Goal: Information Seeking & Learning: Learn about a topic

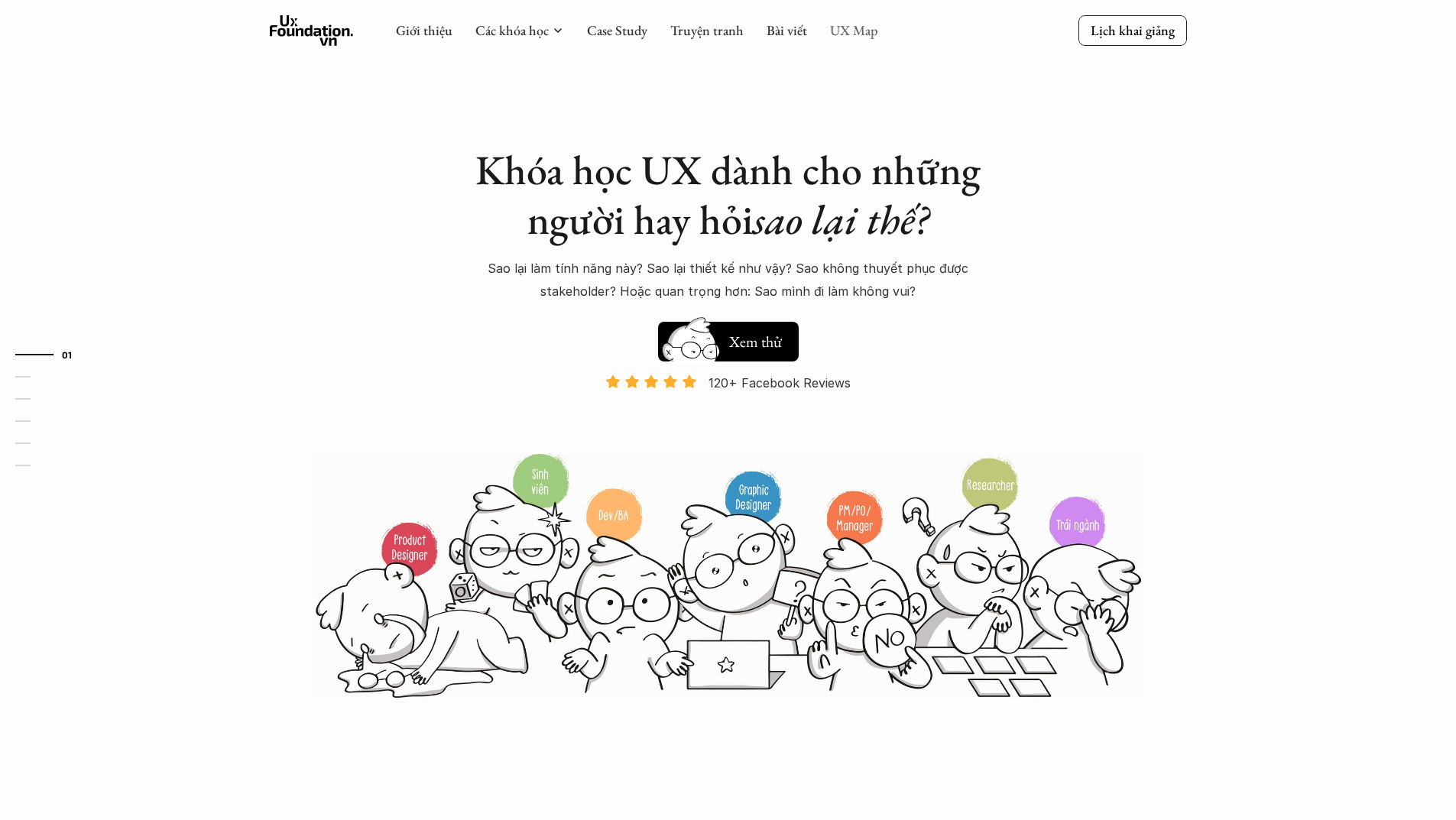
click at [857, 30] on link "UX Map" at bounding box center [853, 31] width 48 height 18
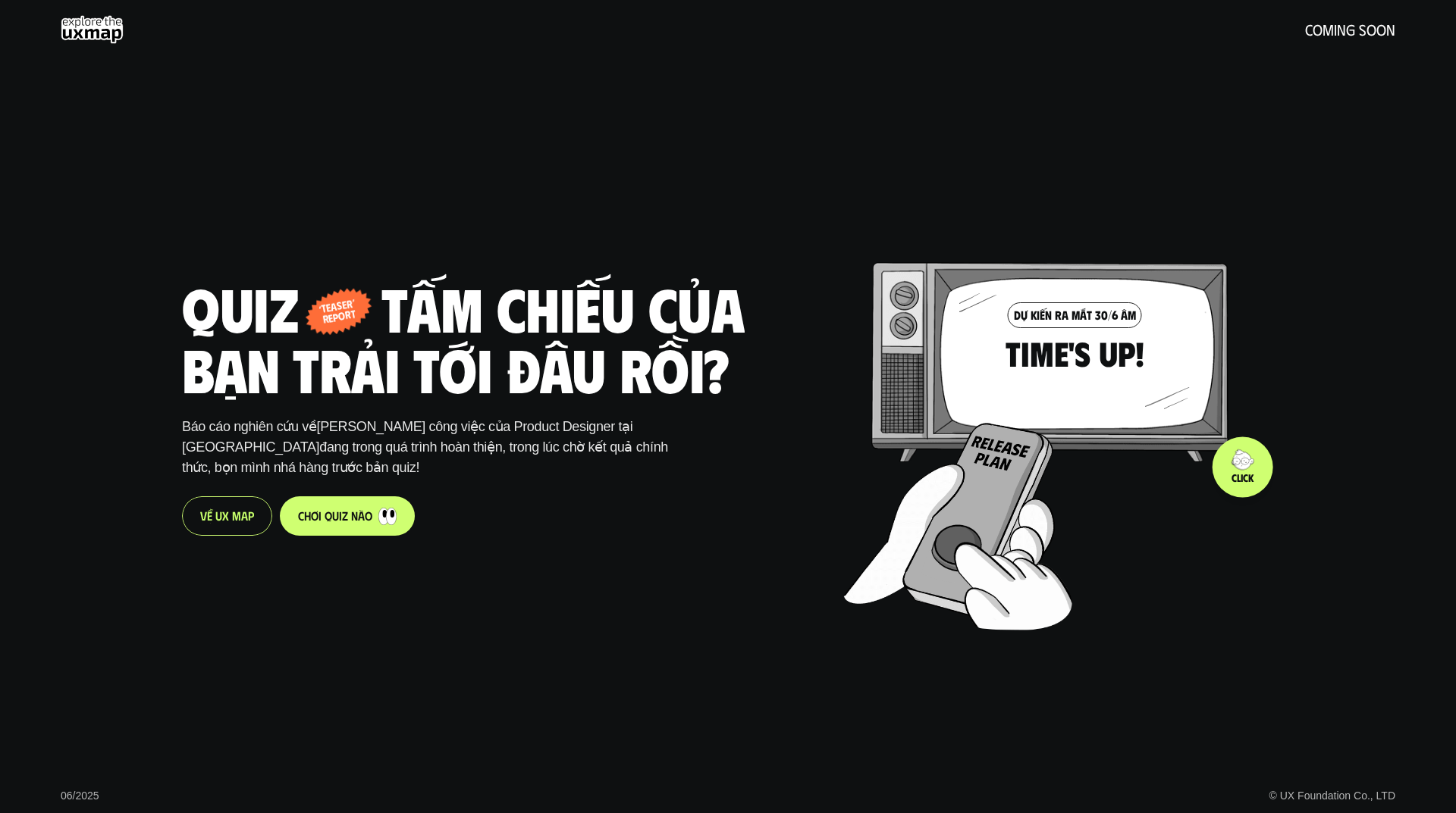
click at [1221, 499] on div at bounding box center [1070, 410] width 452 height 433
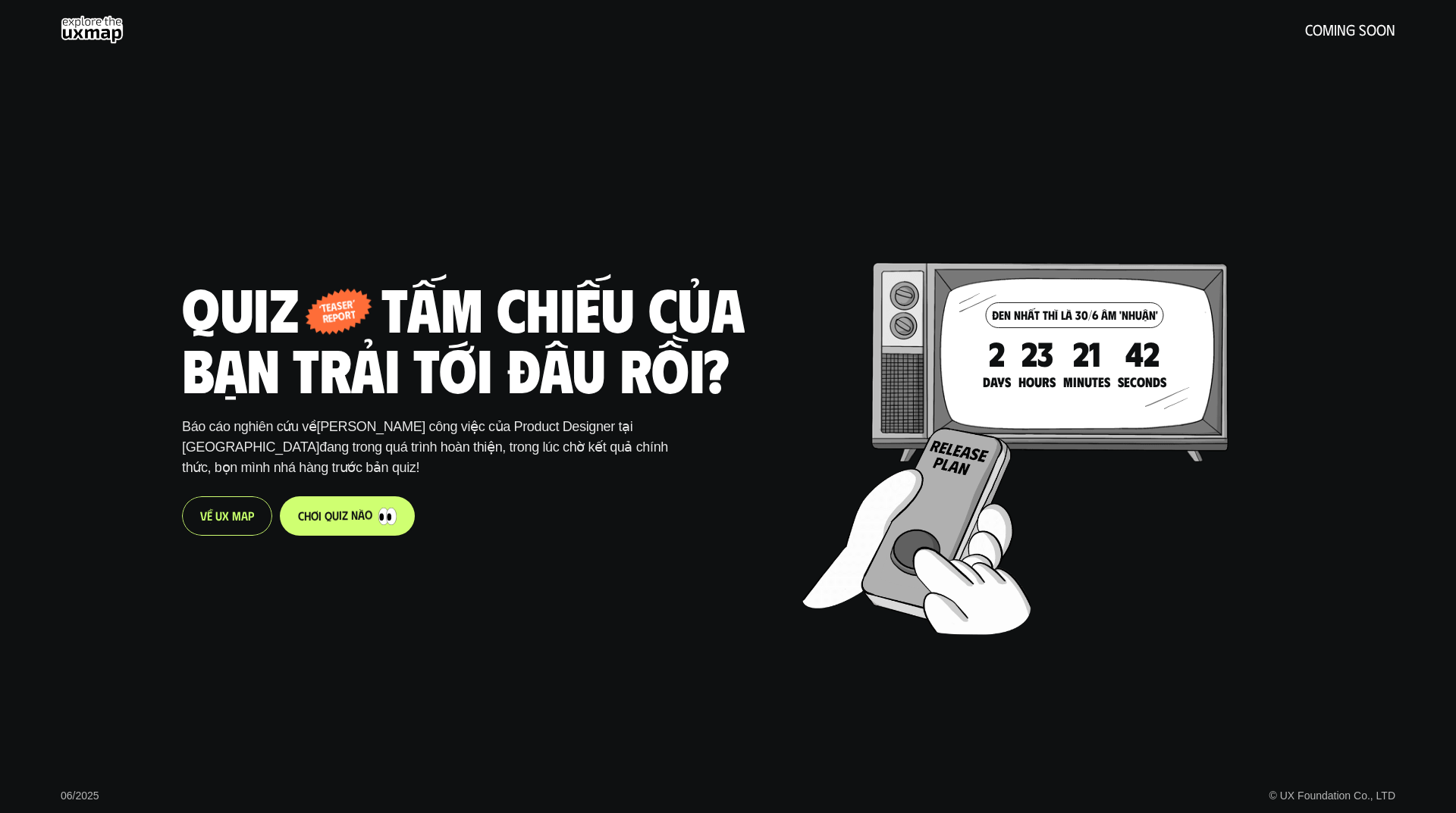
click at [223, 524] on div "V ề U X M a p" at bounding box center [227, 516] width 90 height 39
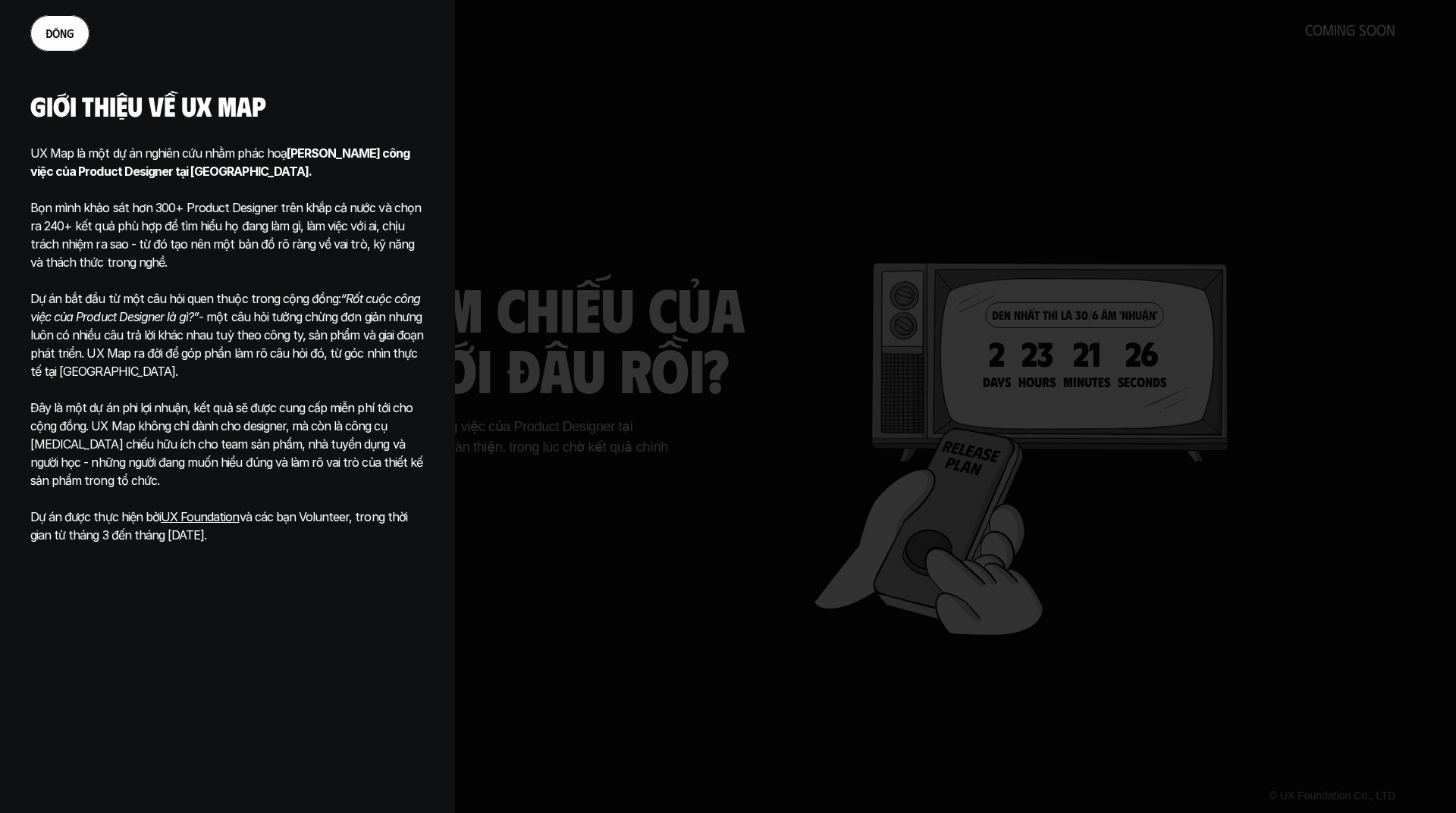
click at [548, 527] on div at bounding box center [728, 406] width 1456 height 813
click at [543, 527] on div at bounding box center [728, 406] width 1456 height 813
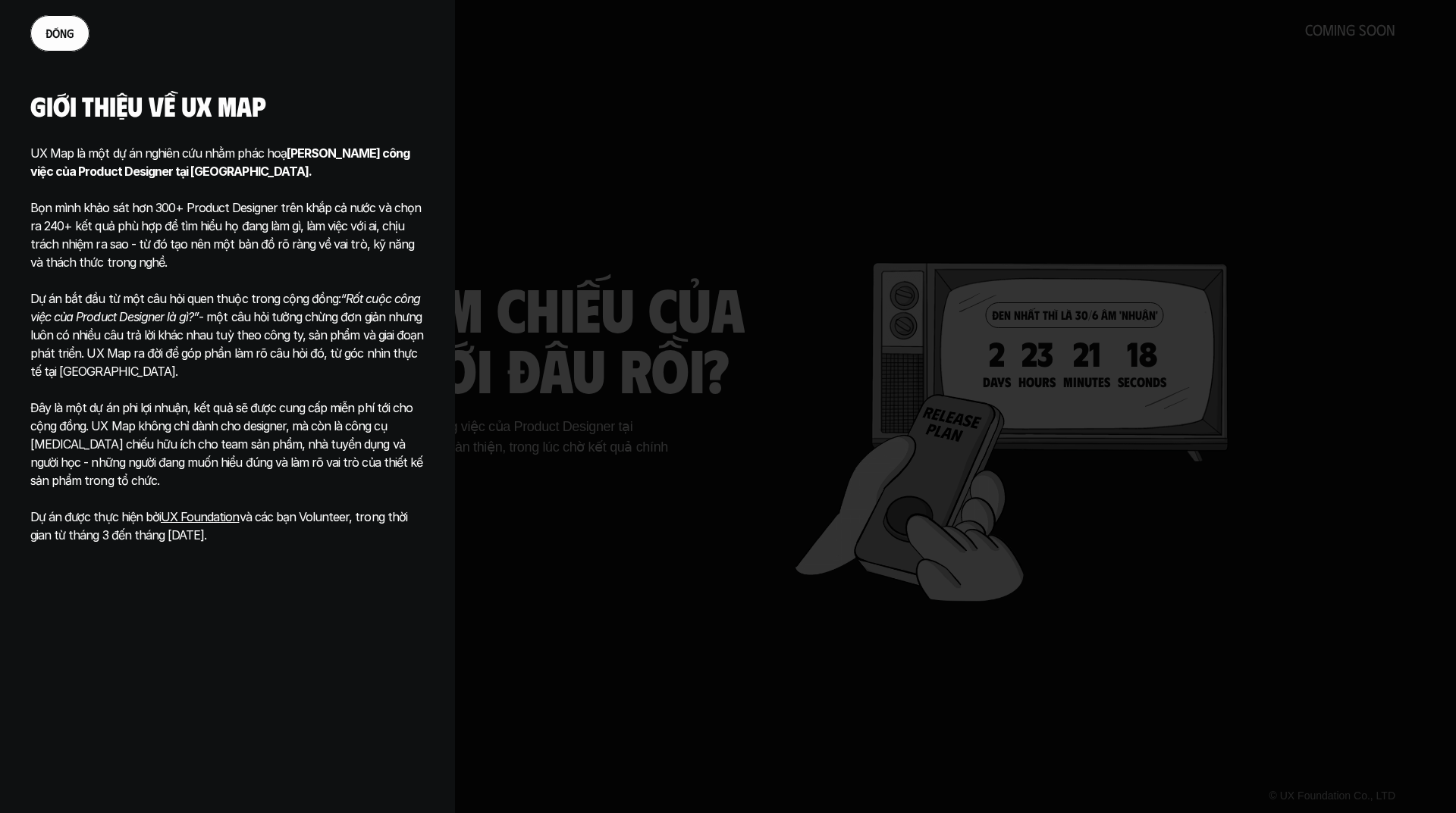
click at [63, 44] on link "đ ó n g" at bounding box center [60, 33] width 59 height 37
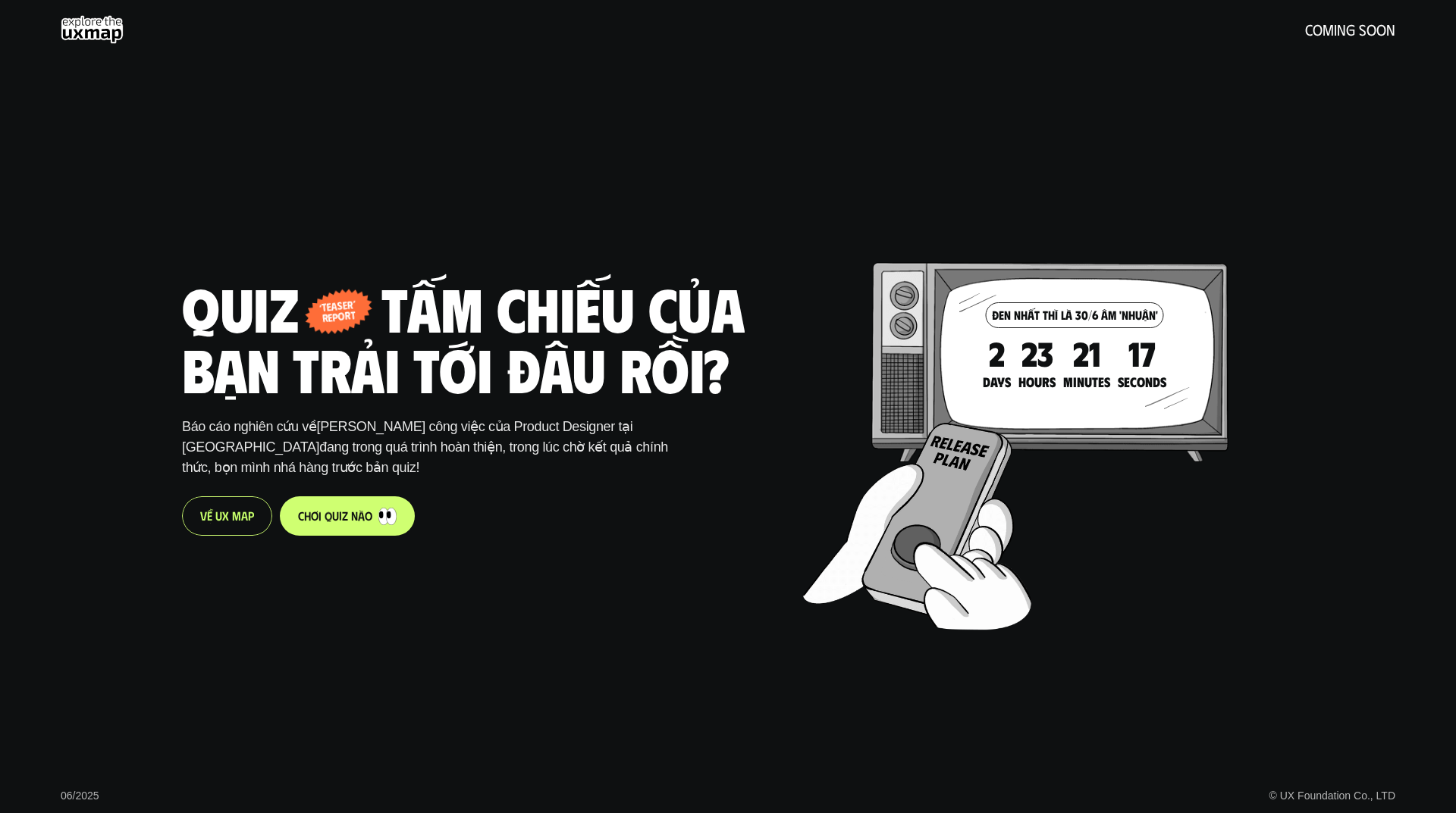
click at [307, 515] on p "c h ơ i q u i z n à o" at bounding box center [334, 515] width 74 height 14
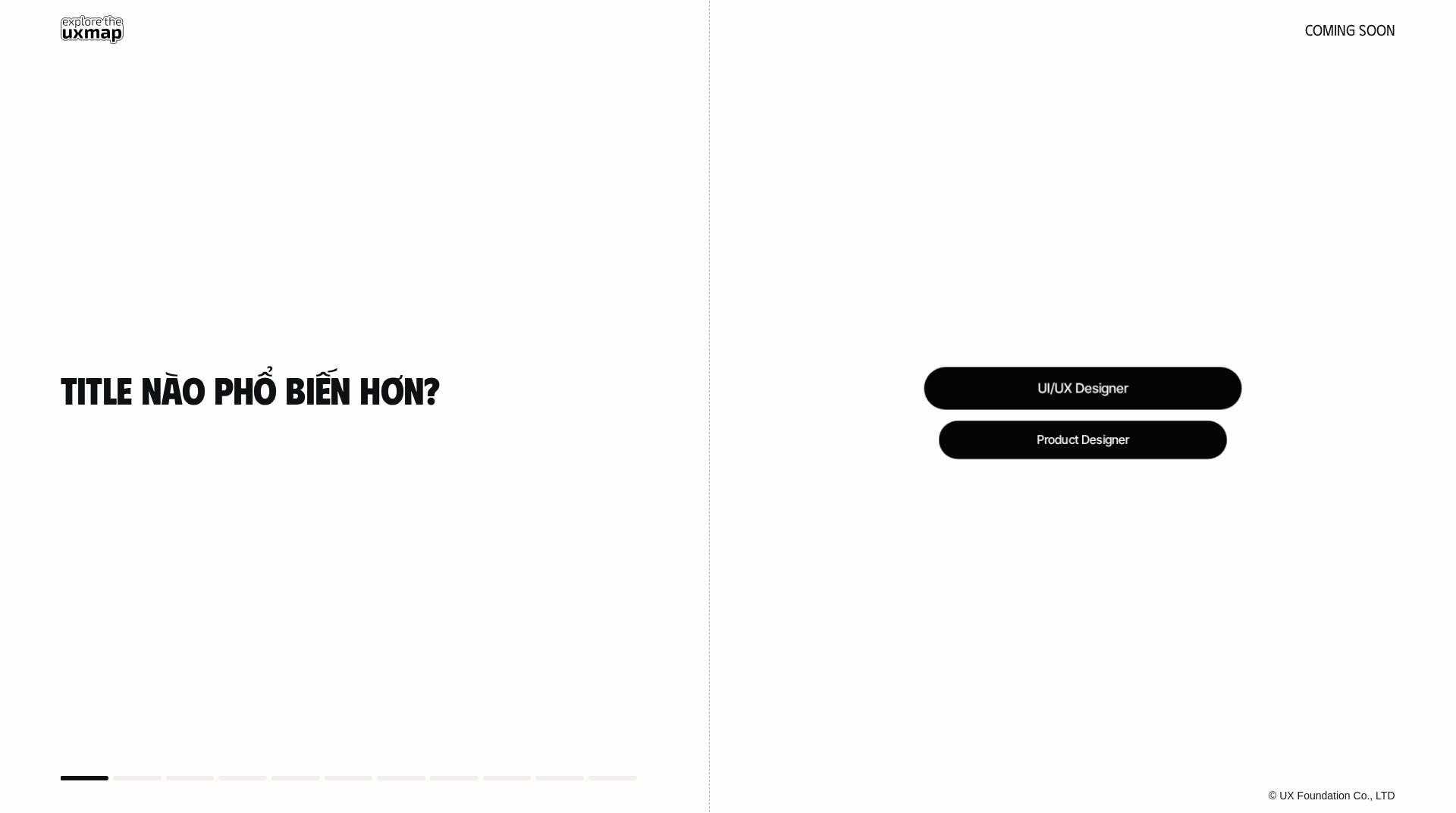
click at [1054, 381] on div "UI/UX Designer" at bounding box center [1082, 390] width 318 height 43
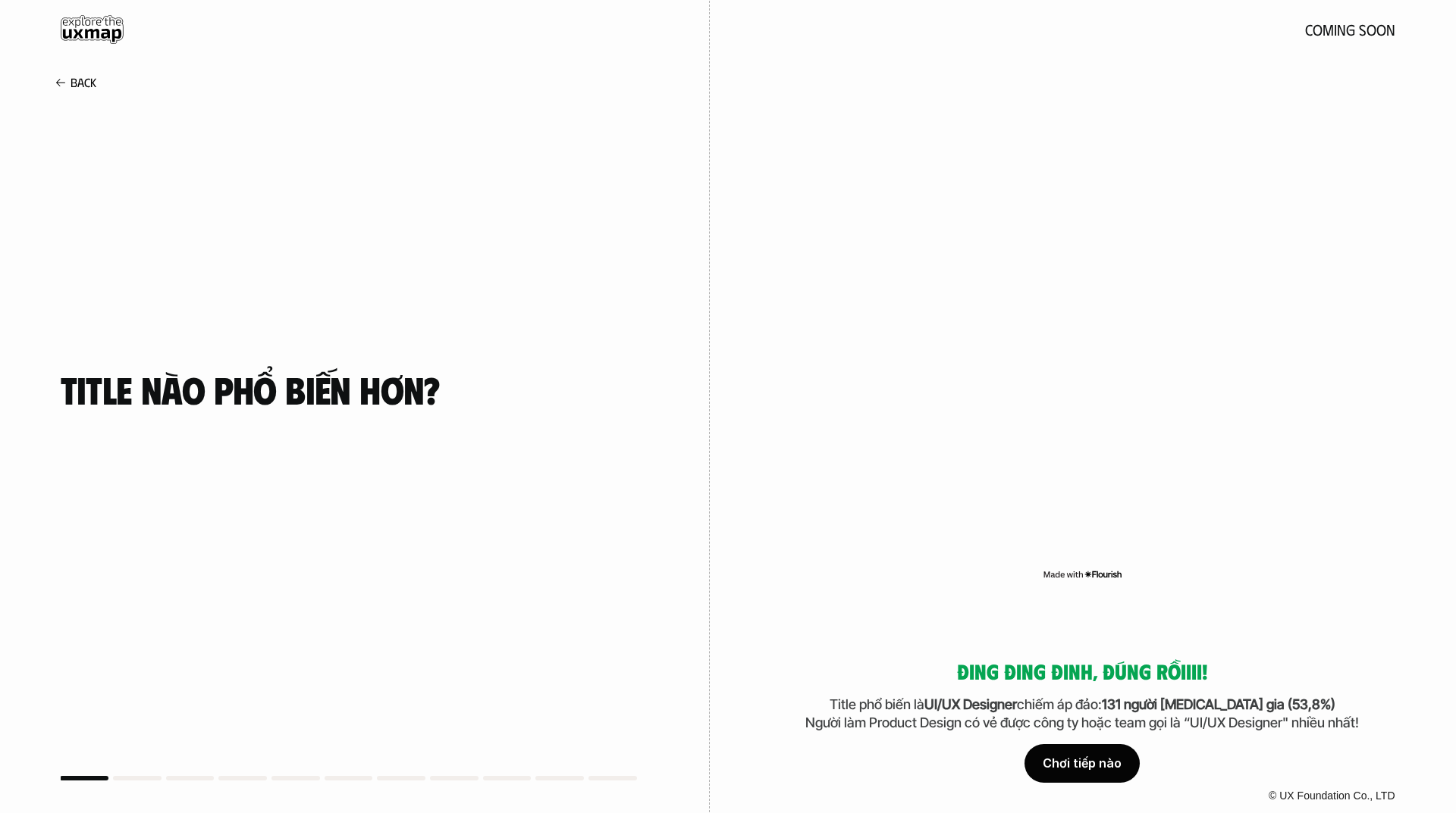
click at [1095, 758] on div "Chơi tiếp nào" at bounding box center [1081, 764] width 115 height 38
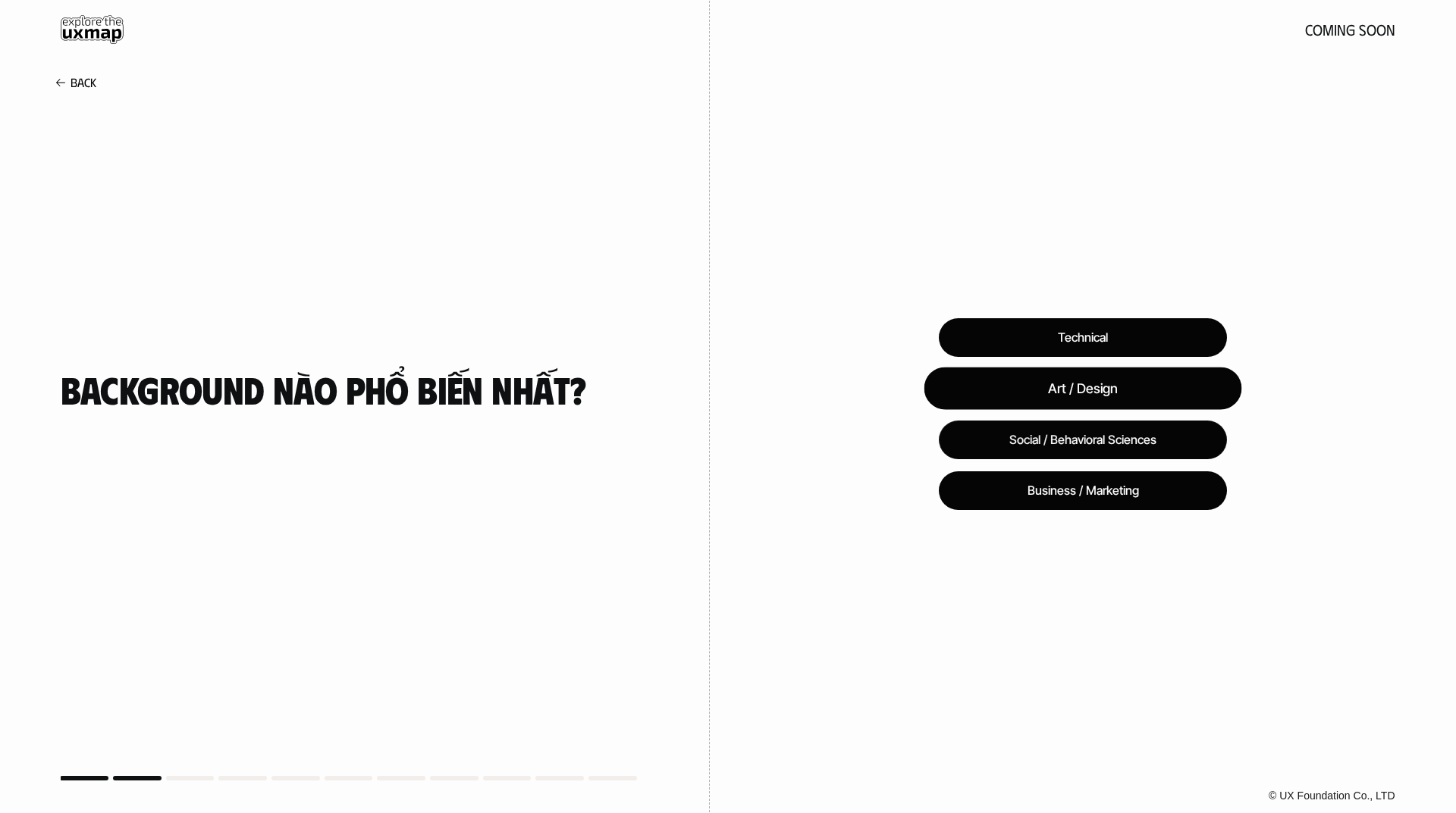
click at [1115, 400] on div "Art / Design" at bounding box center [1082, 390] width 318 height 43
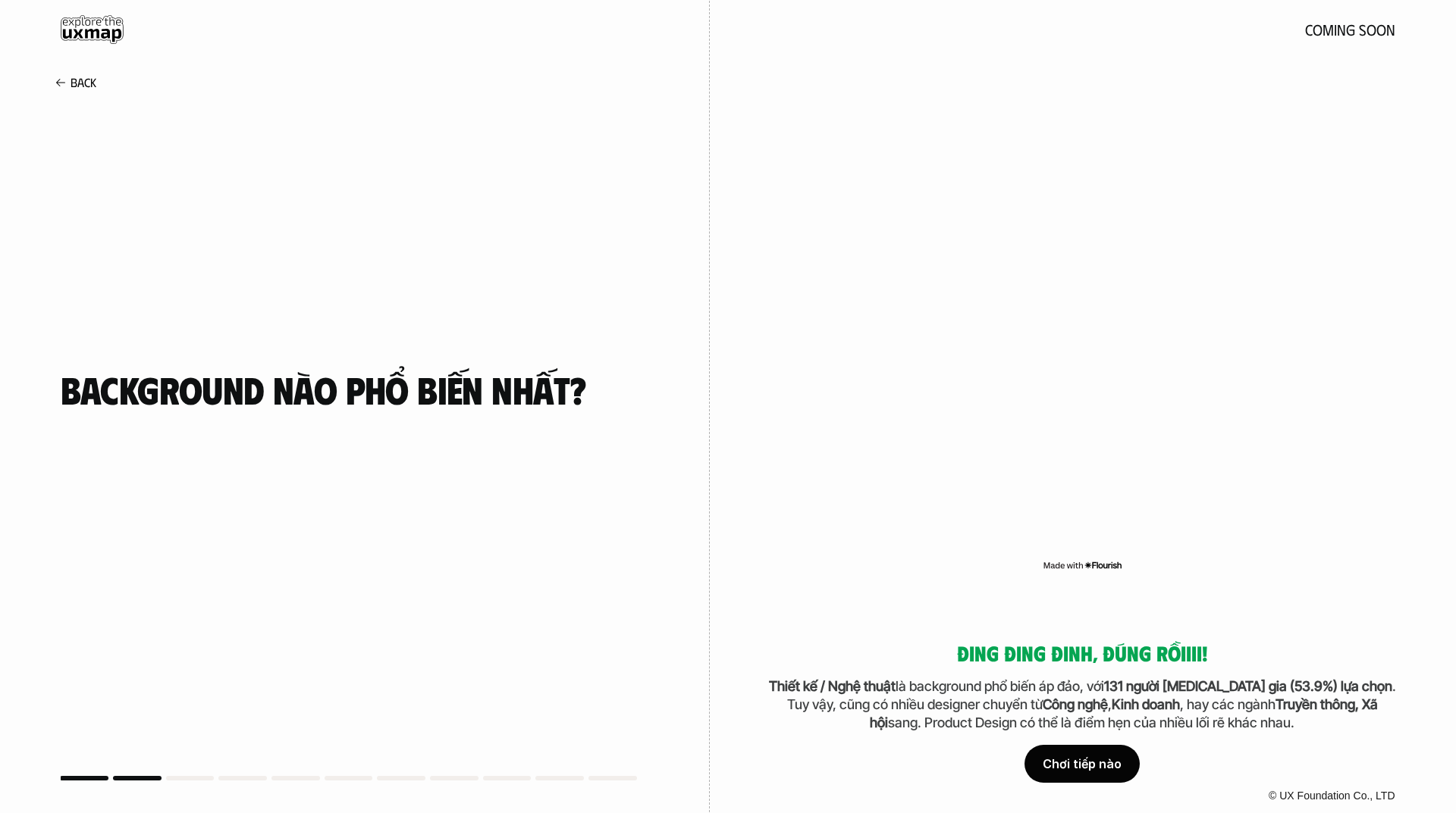
click at [1089, 763] on div "Chơi tiếp nào" at bounding box center [1081, 764] width 115 height 38
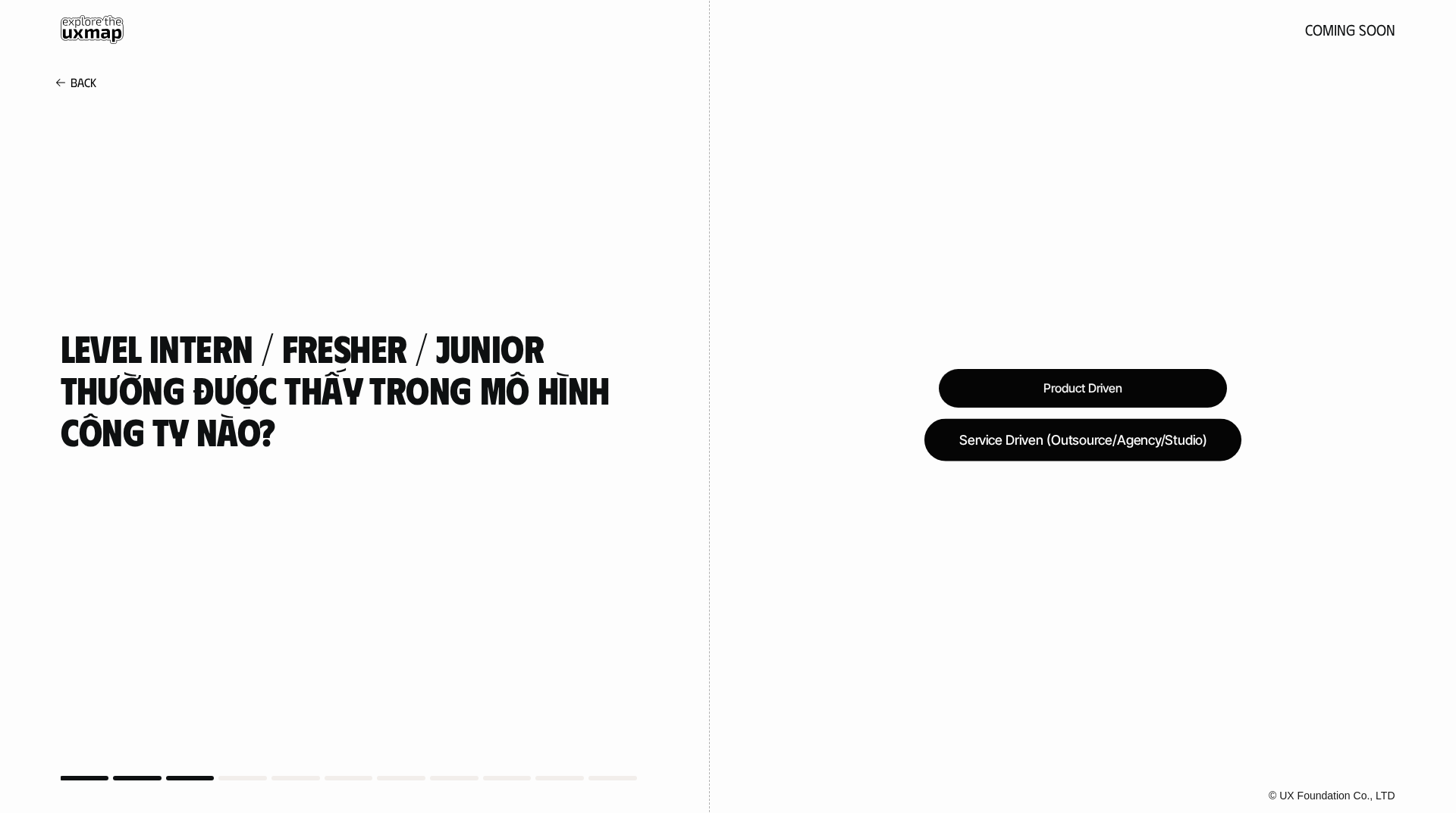
click at [1115, 449] on div "Service Driven (Outsource/Agency/Studio)" at bounding box center [1081, 440] width 317 height 43
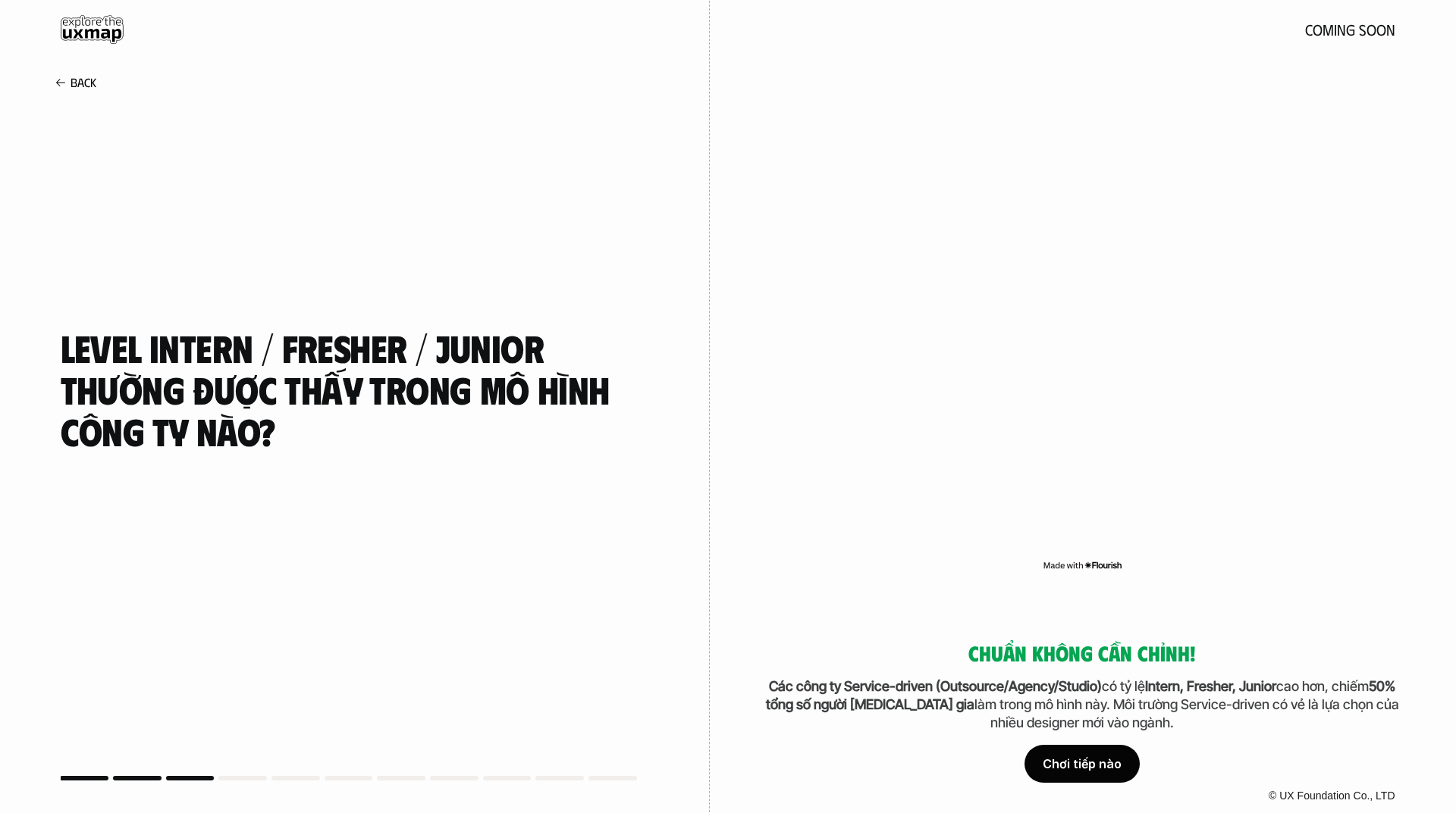
click at [1094, 767] on div "Chơi tiếp nào" at bounding box center [1081, 764] width 115 height 38
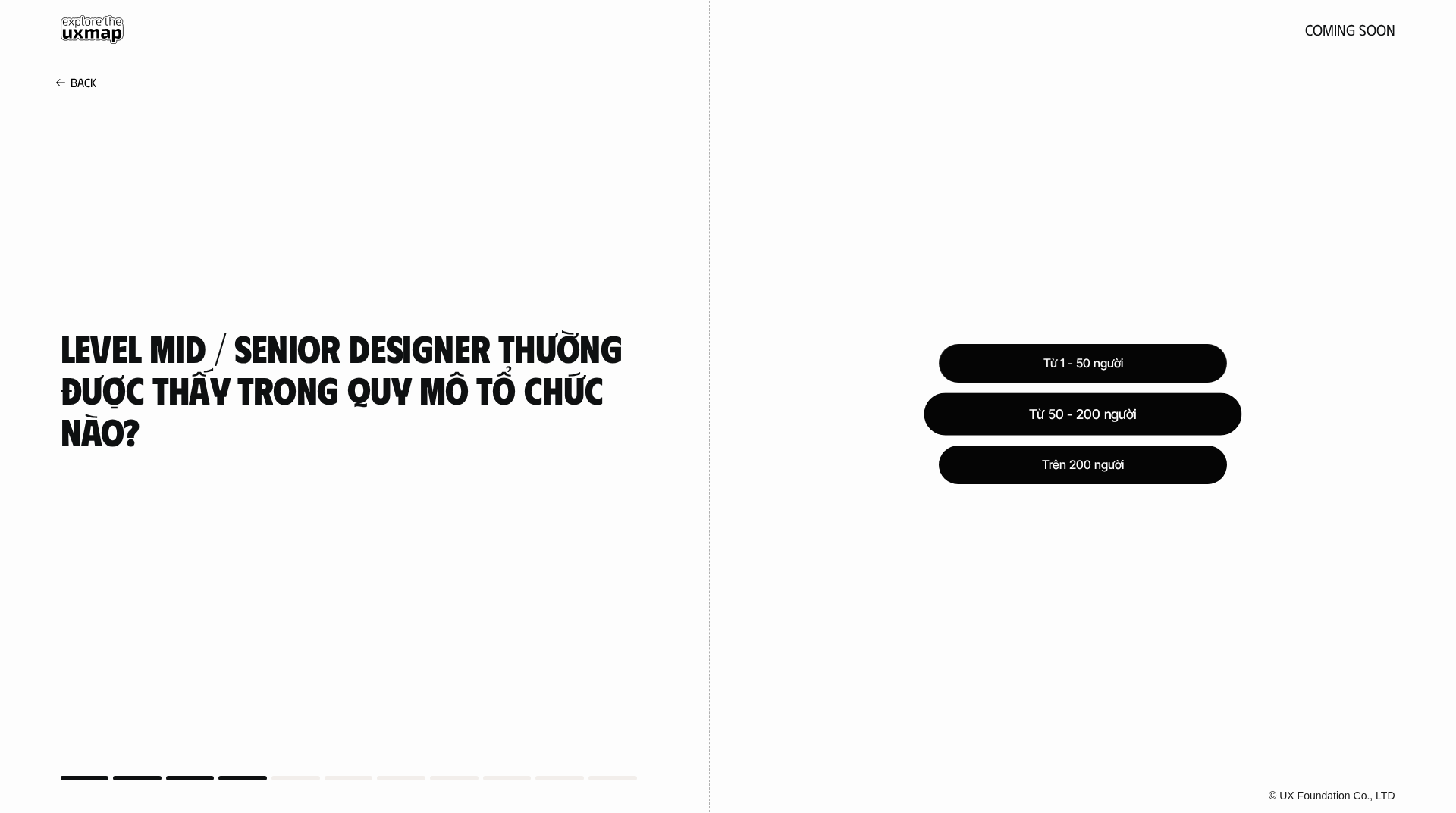
click at [1119, 412] on div "Từ 50 - 200 người" at bounding box center [1082, 415] width 318 height 43
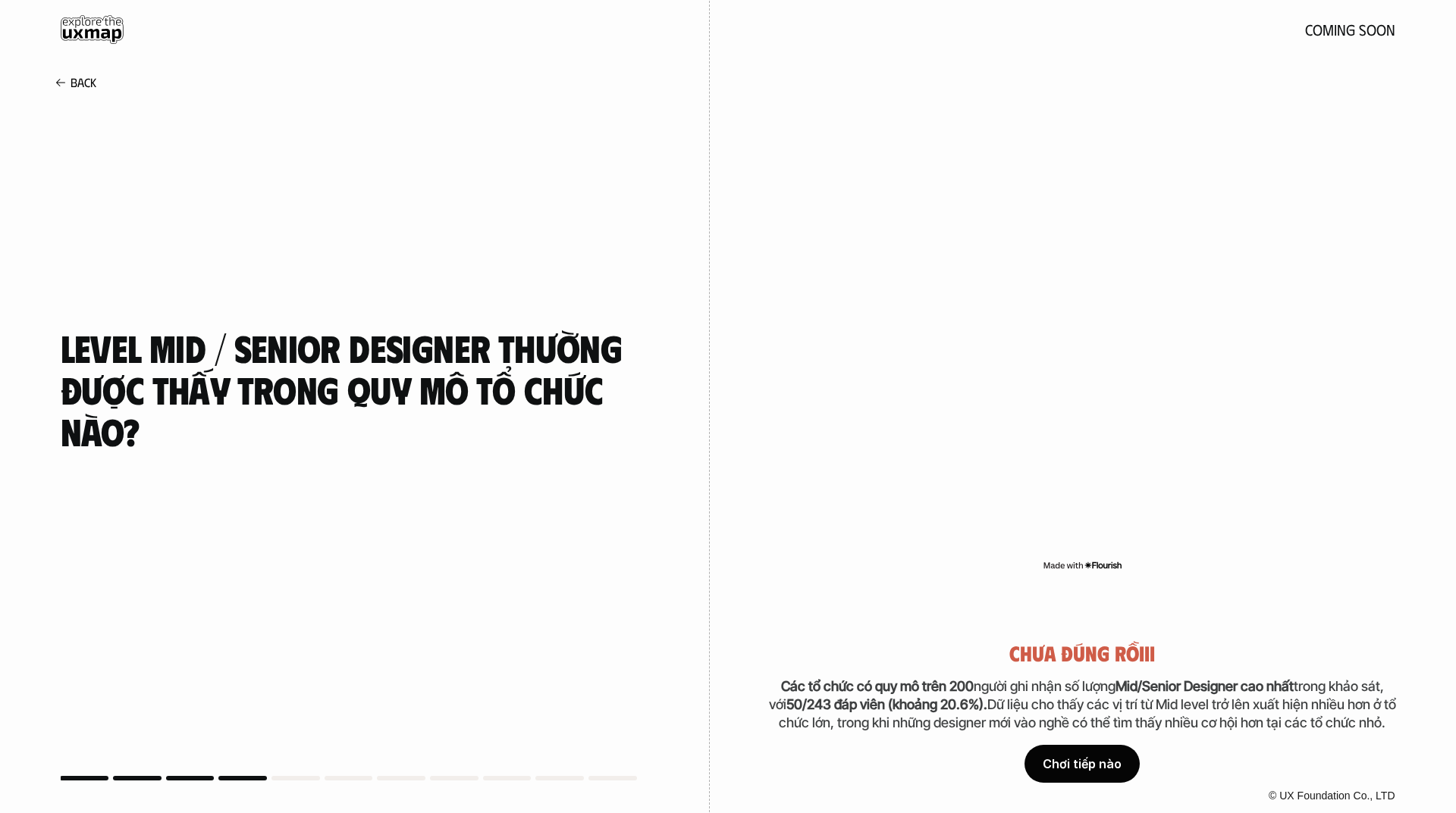
click at [1040, 763] on div "Chơi tiếp nào" at bounding box center [1081, 764] width 115 height 38
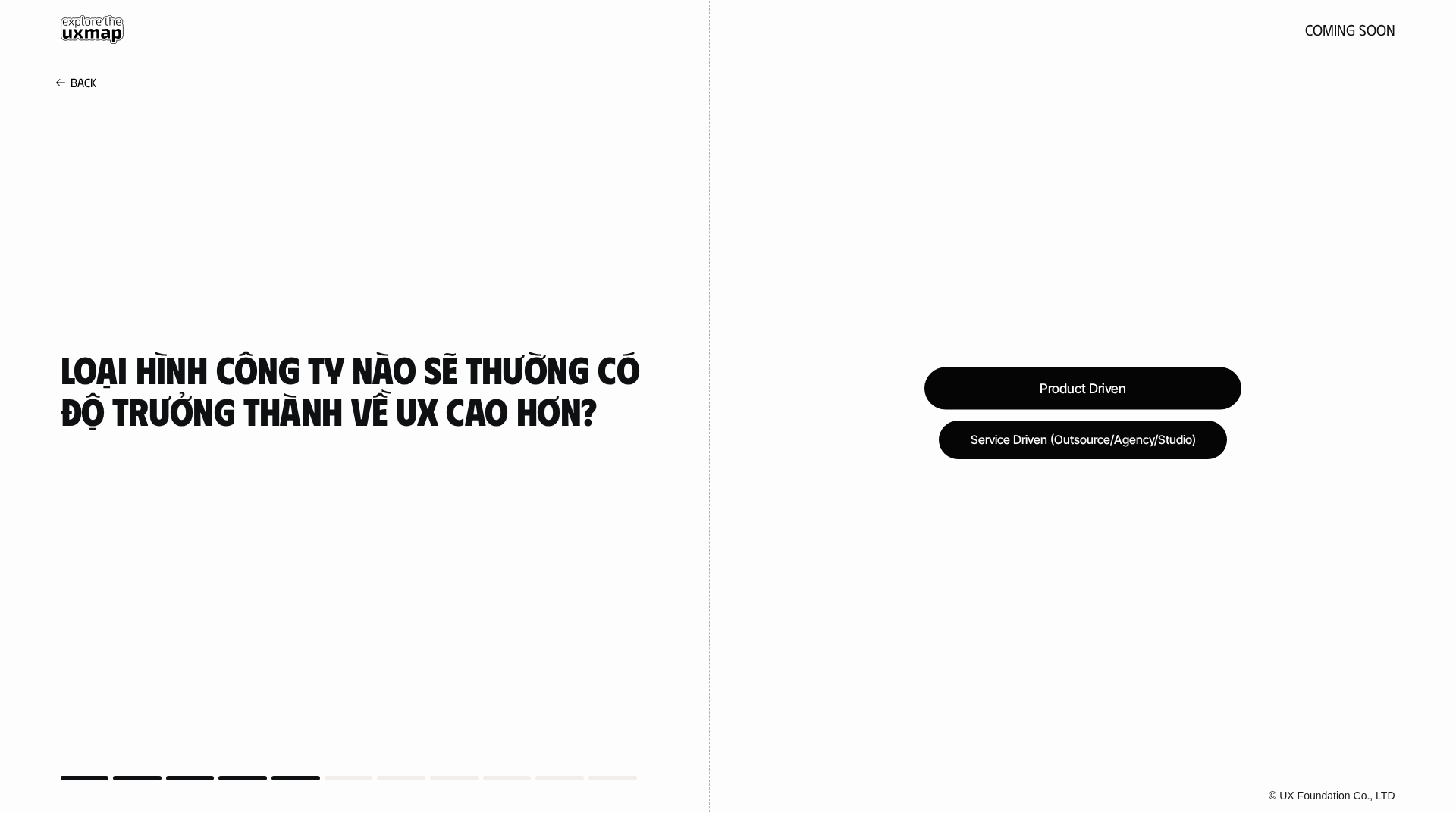
click at [1070, 398] on div "Product Driven" at bounding box center [1082, 390] width 317 height 43
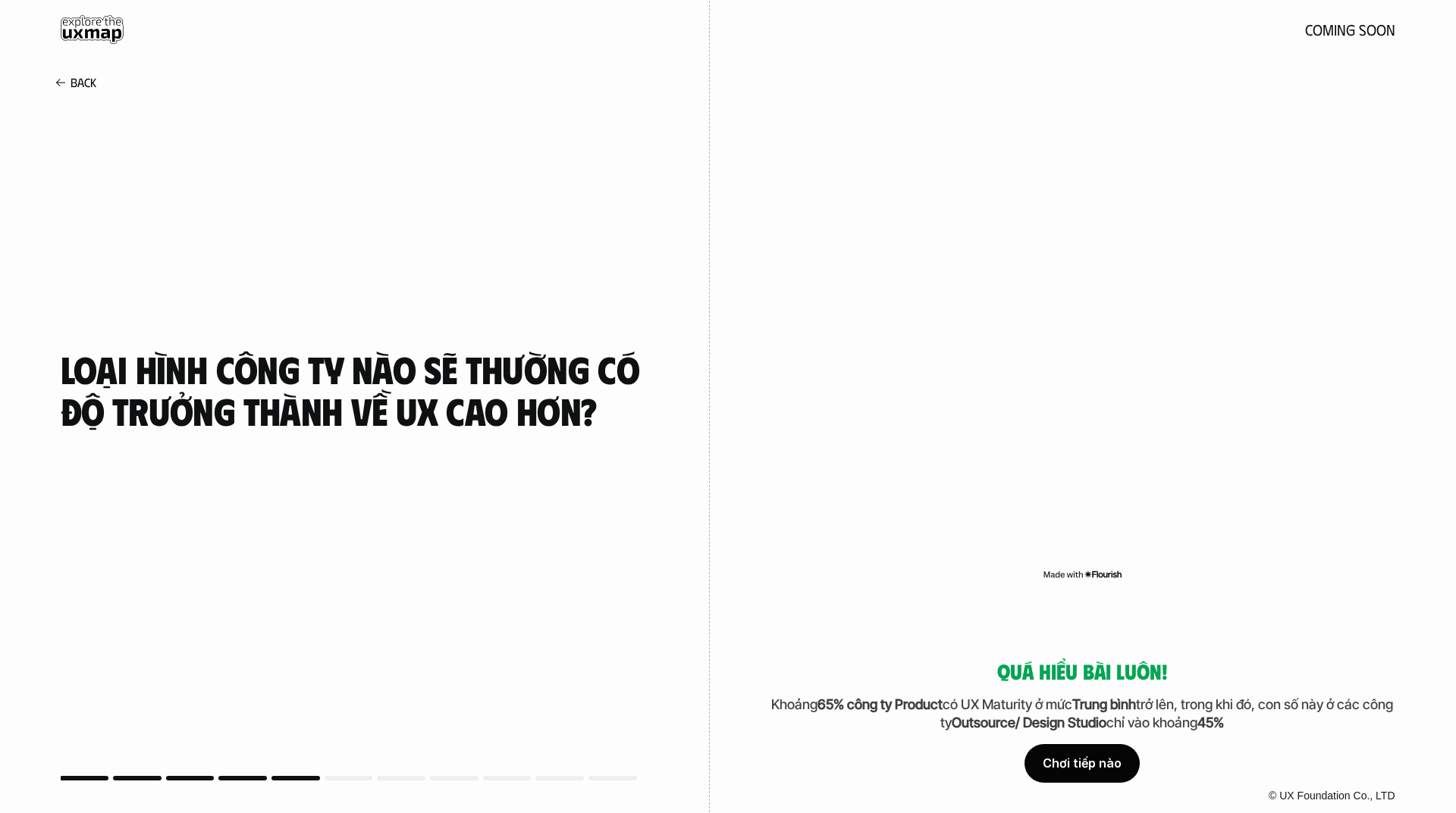
click at [1099, 765] on div "Chơi tiếp nào" at bounding box center [1081, 764] width 115 height 38
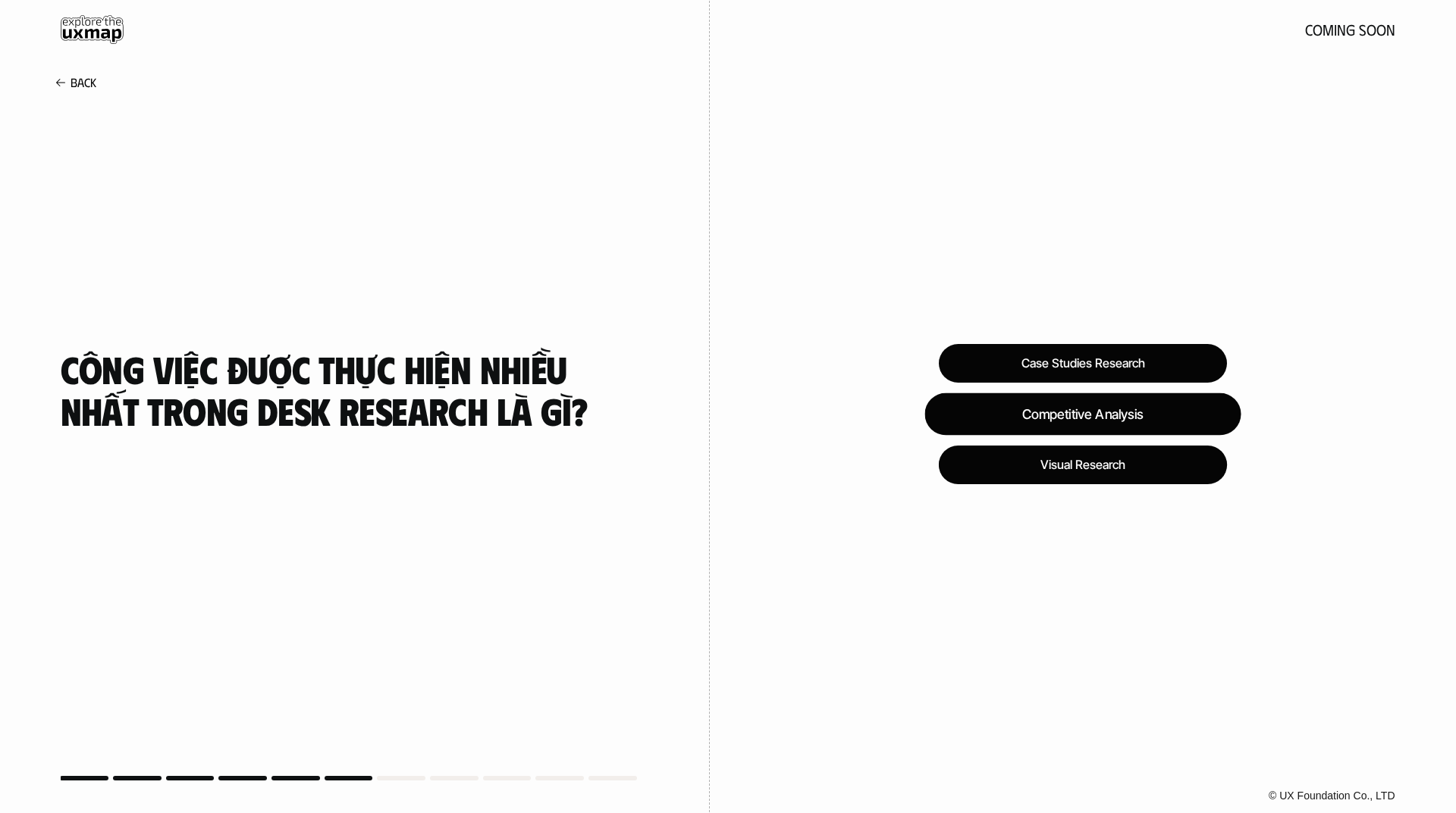
click at [1103, 413] on div "Competitive Analysis" at bounding box center [1082, 415] width 316 height 43
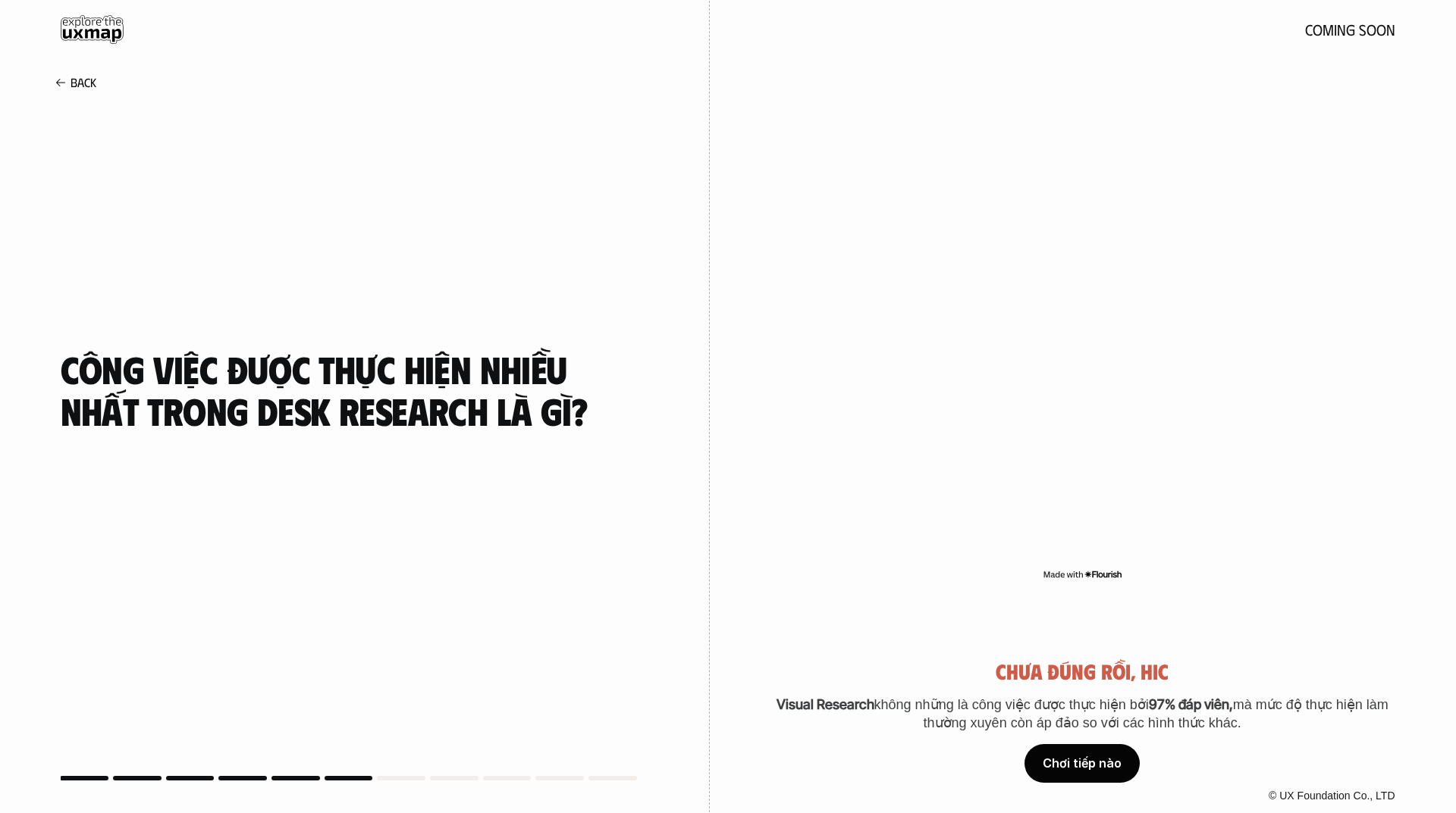
click at [1103, 763] on div "Chơi tiếp nào" at bounding box center [1081, 764] width 115 height 38
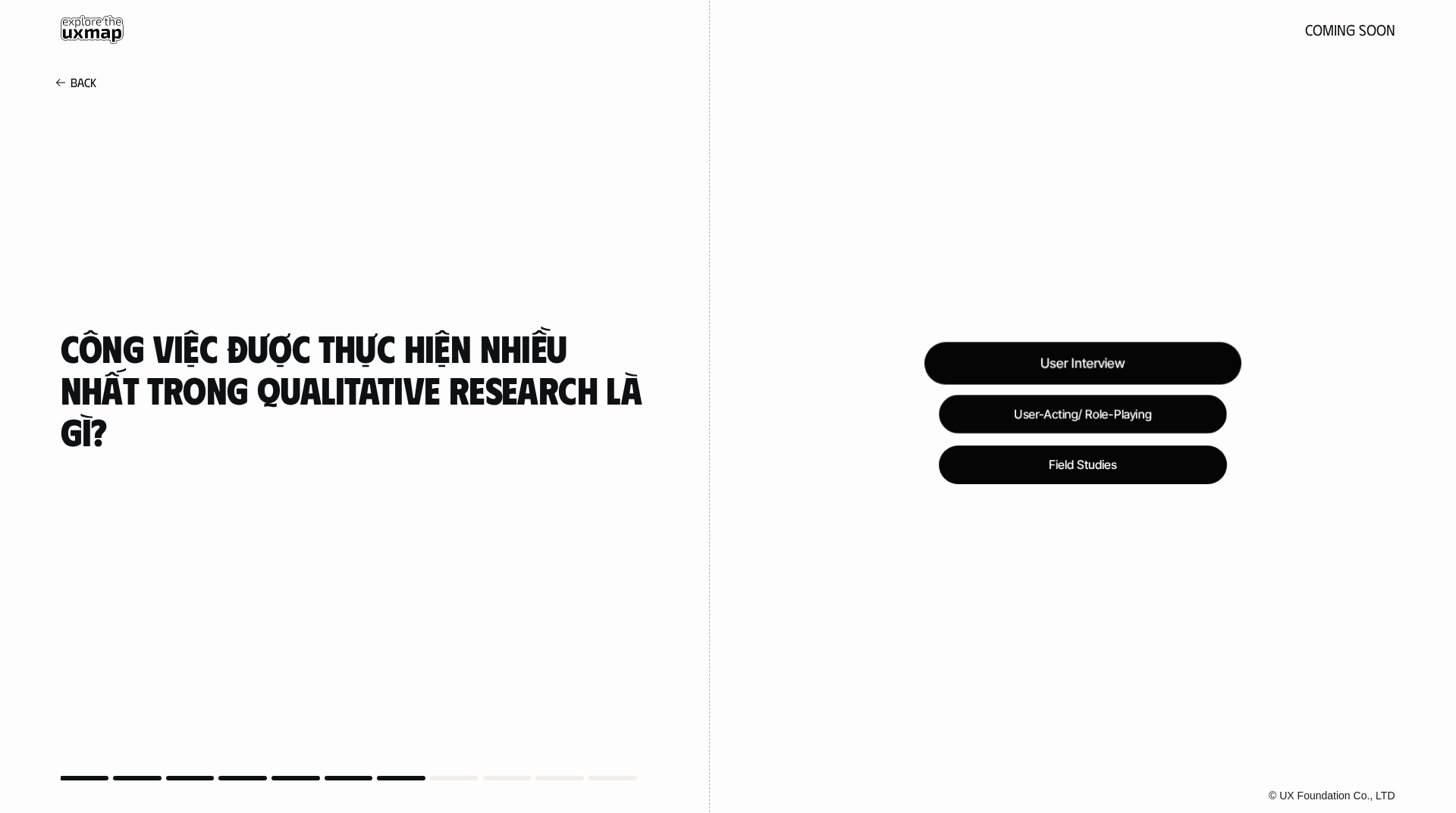
click at [1082, 375] on div "User Interview" at bounding box center [1082, 364] width 317 height 43
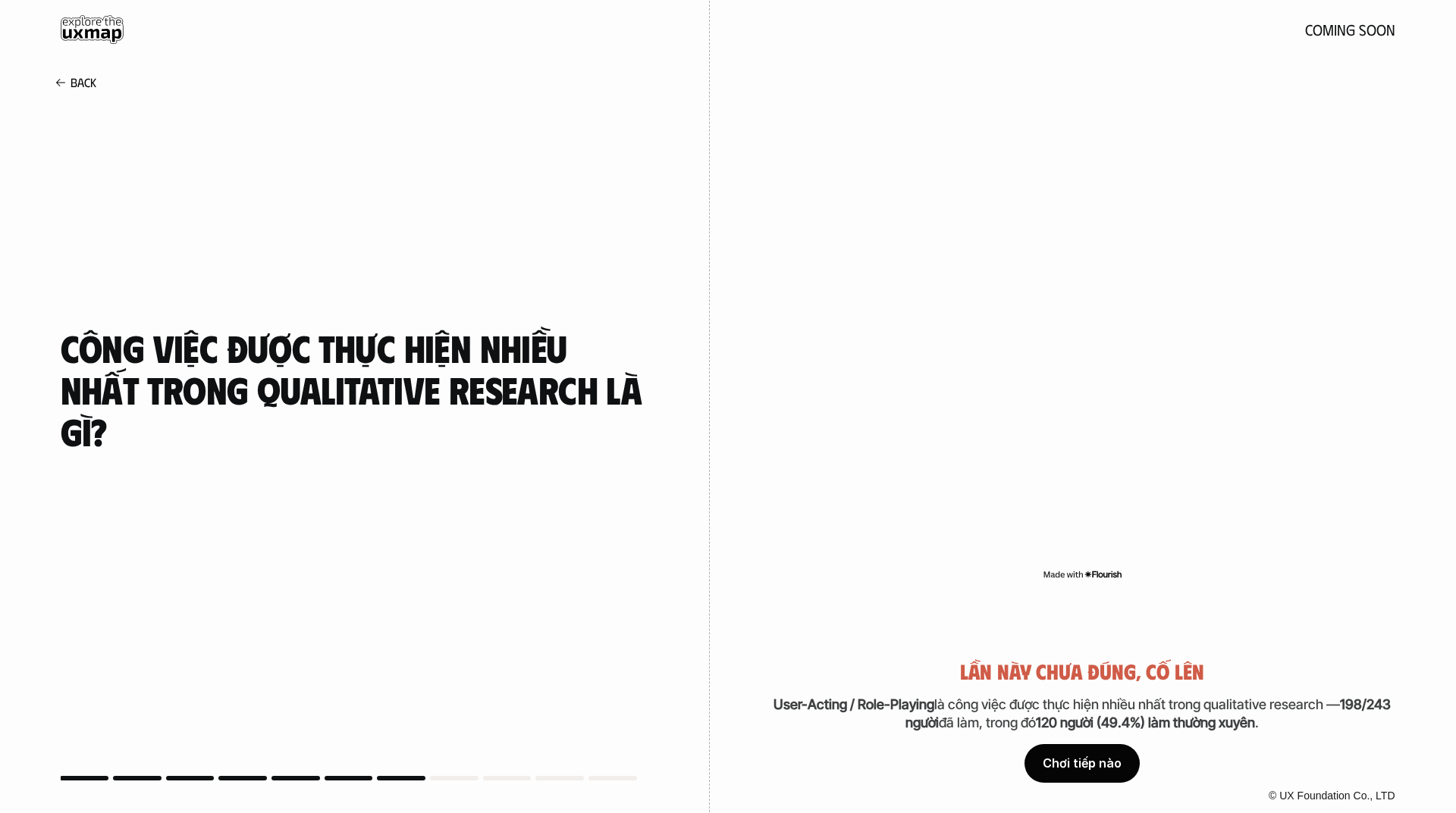
click at [1123, 767] on div "Chơi tiếp nào" at bounding box center [1081, 764] width 115 height 38
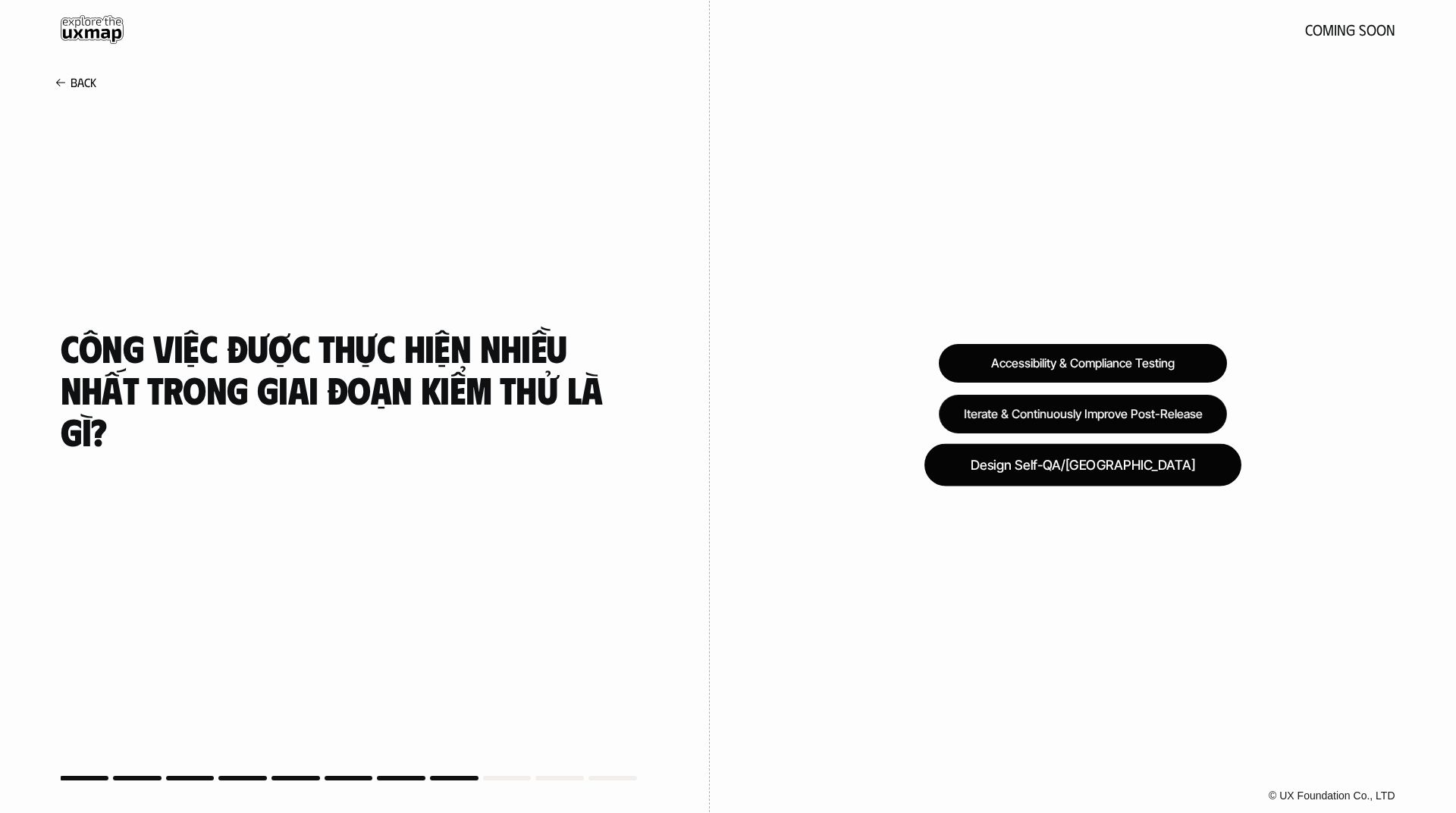
click at [1101, 465] on div "Design Self-QA/QC" at bounding box center [1082, 465] width 317 height 43
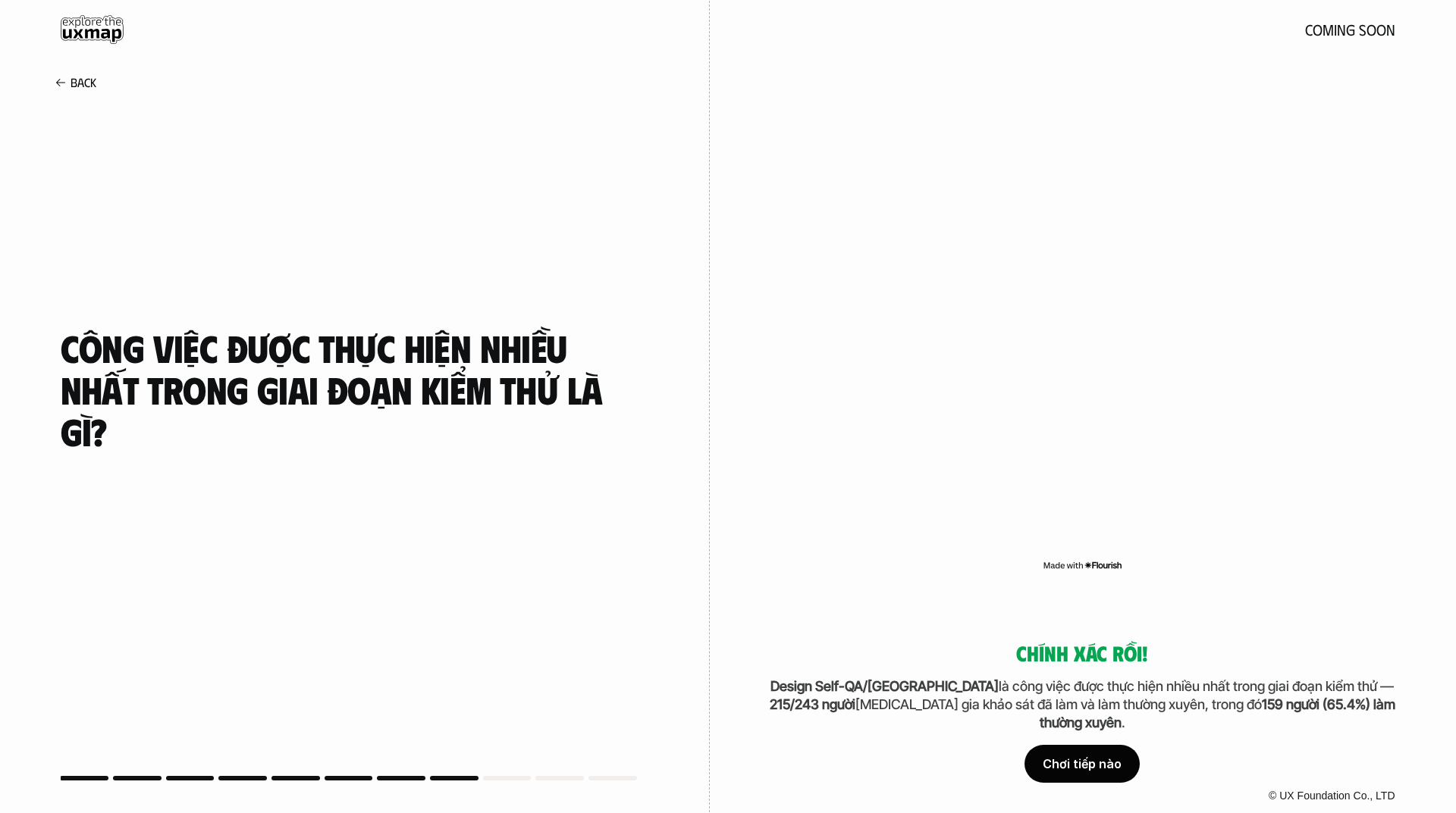
click at [1114, 775] on div "Chơi tiếp nào" at bounding box center [1081, 764] width 115 height 38
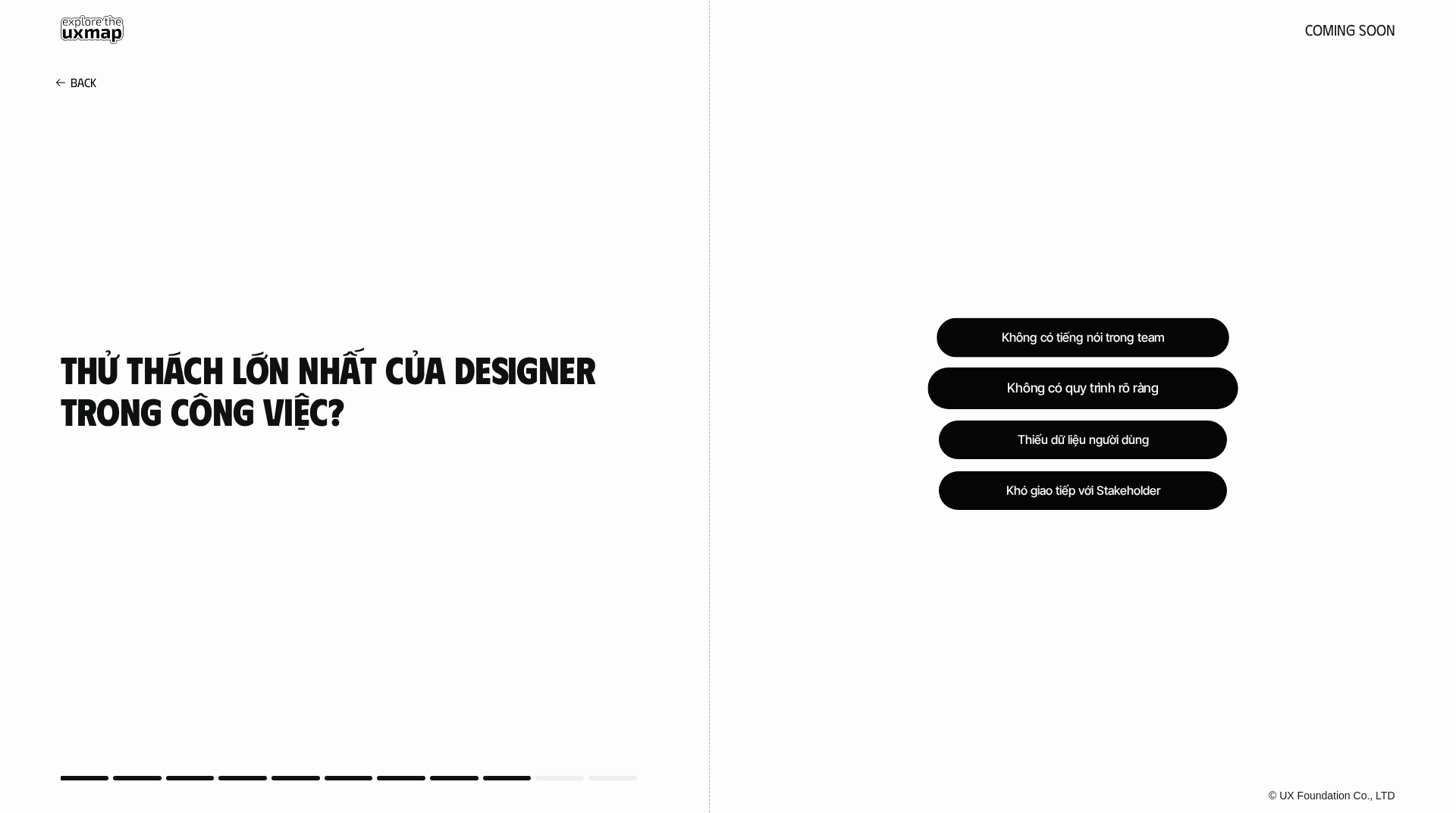
click at [1074, 392] on div "Không có quy trình rõ ràng" at bounding box center [1082, 389] width 310 height 42
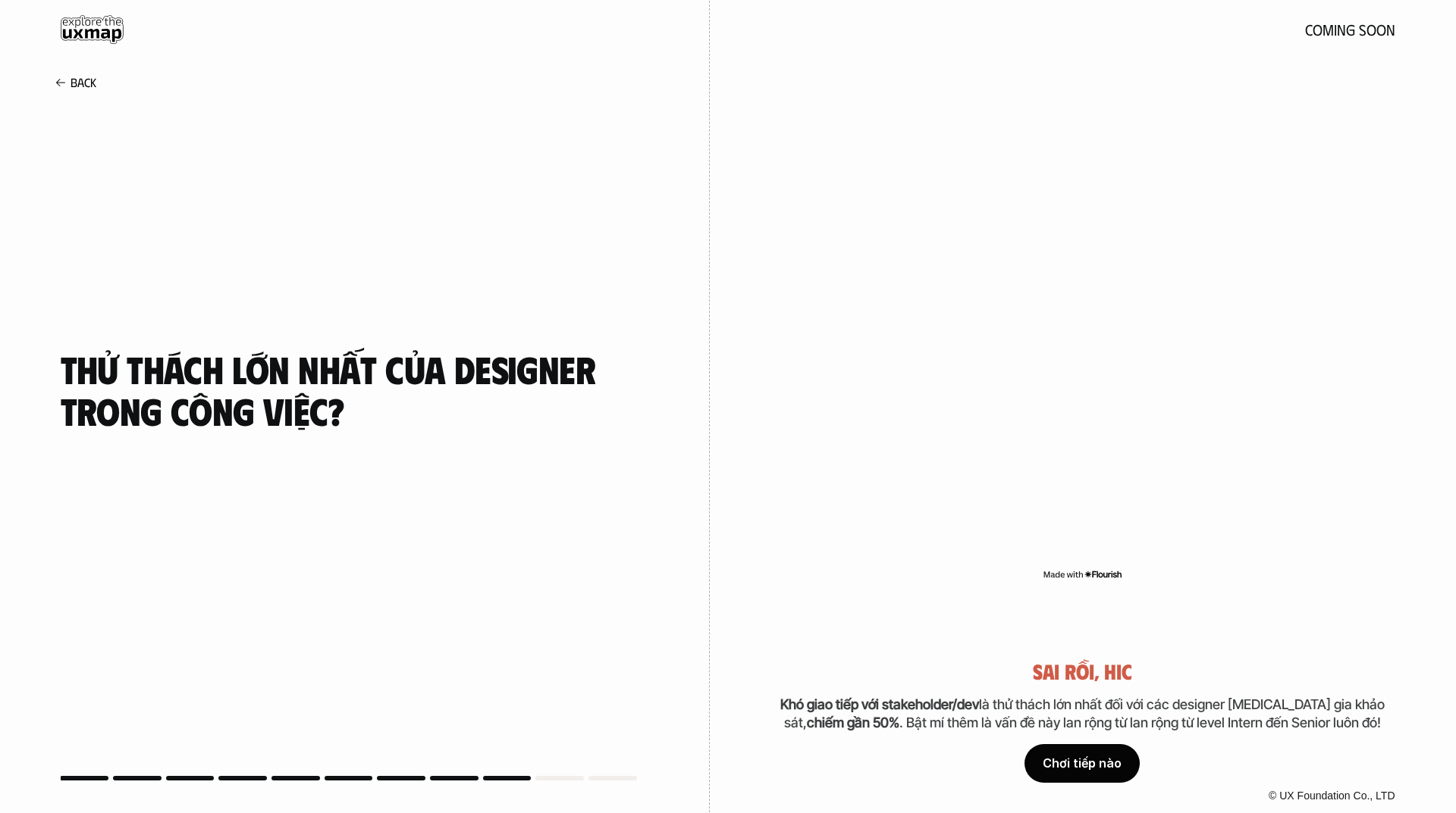
click at [1128, 769] on div "Chơi tiếp nào" at bounding box center [1081, 764] width 115 height 38
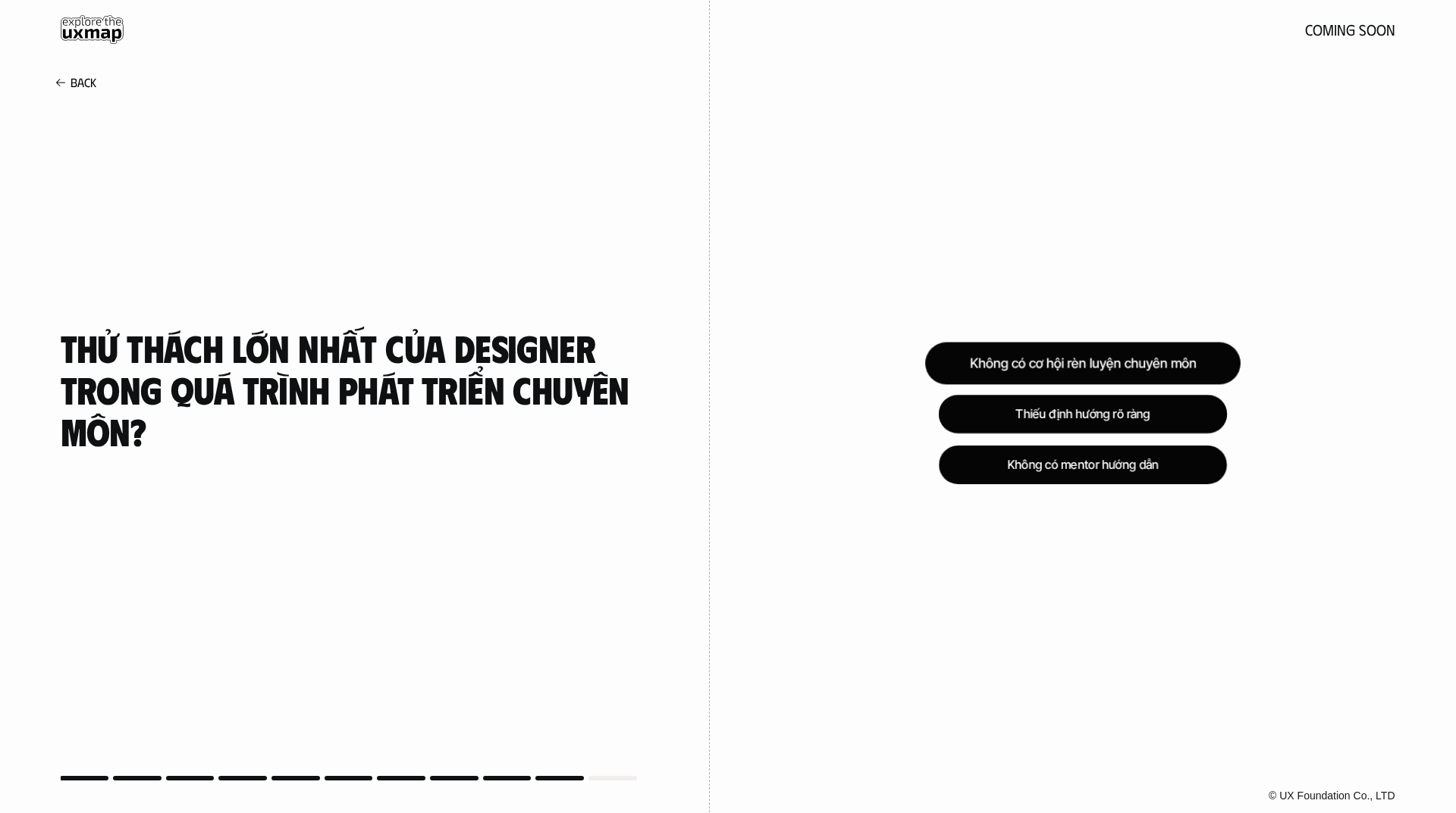
click at [1149, 370] on div "Không có cơ hội rèn luyện chuyên môn" at bounding box center [1082, 364] width 316 height 43
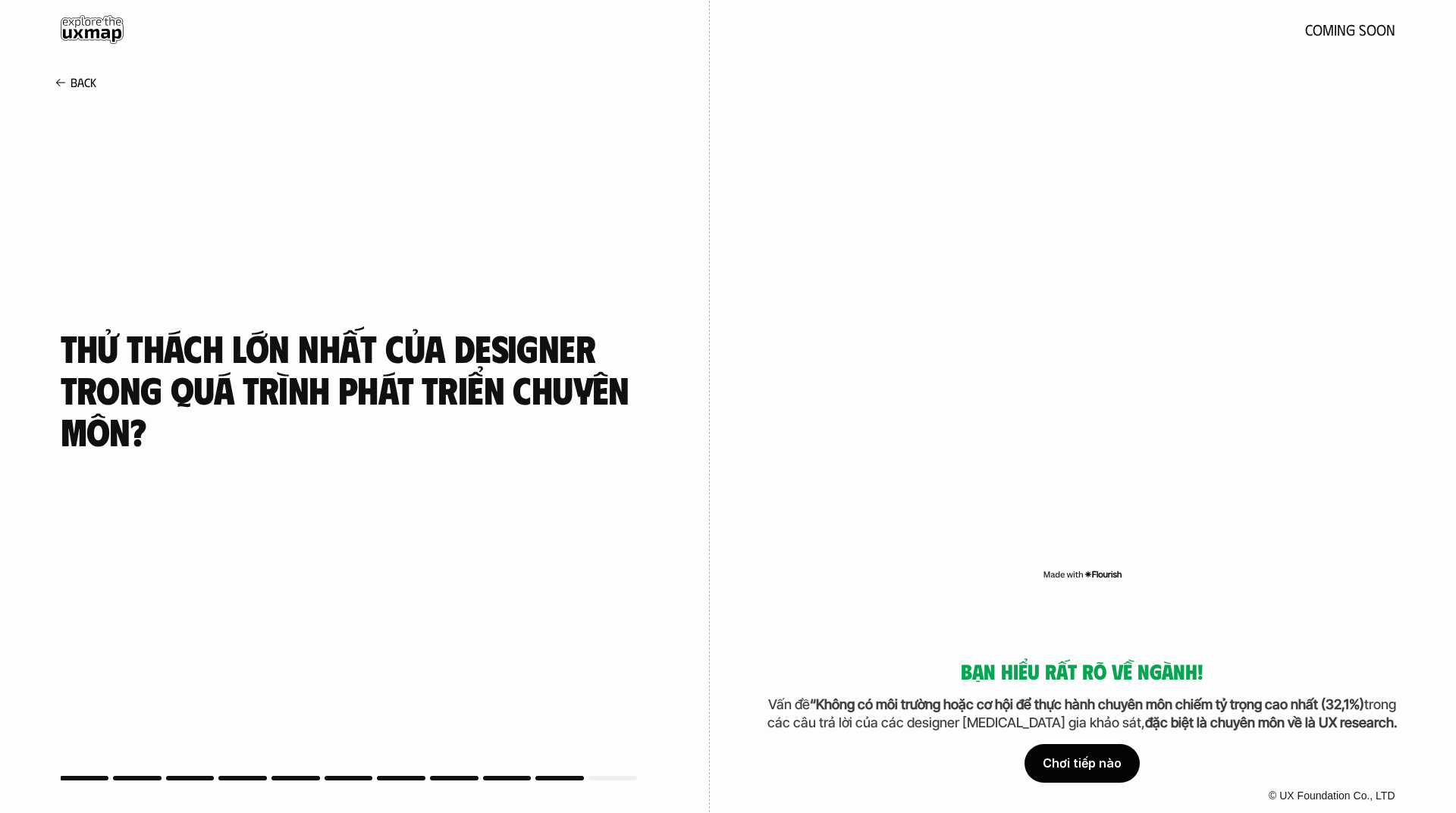
click at [1104, 773] on div "Chơi tiếp nào" at bounding box center [1081, 764] width 115 height 38
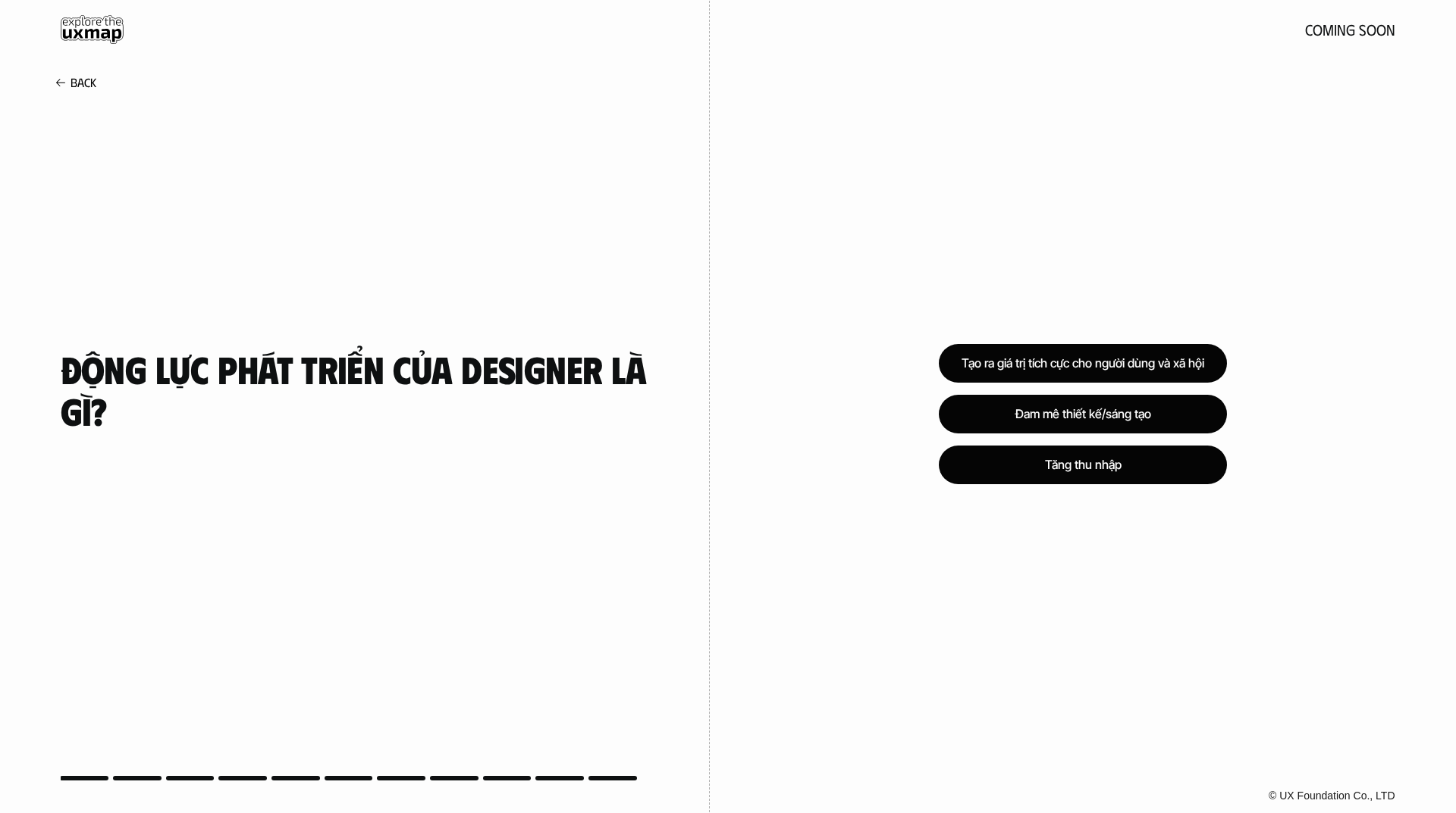
drag, startPoint x: 1109, startPoint y: 769, endPoint x: 1065, endPoint y: 685, distance: 94.8
click at [1065, 685] on div "Tạo ra giá trị tích cực cho người dùng và xã hội Đam mê thiết kế/sáng tạo Tăng …" at bounding box center [1082, 406] width 746 height 813
click at [1137, 470] on div "Tăng thu nhập" at bounding box center [1083, 465] width 302 height 41
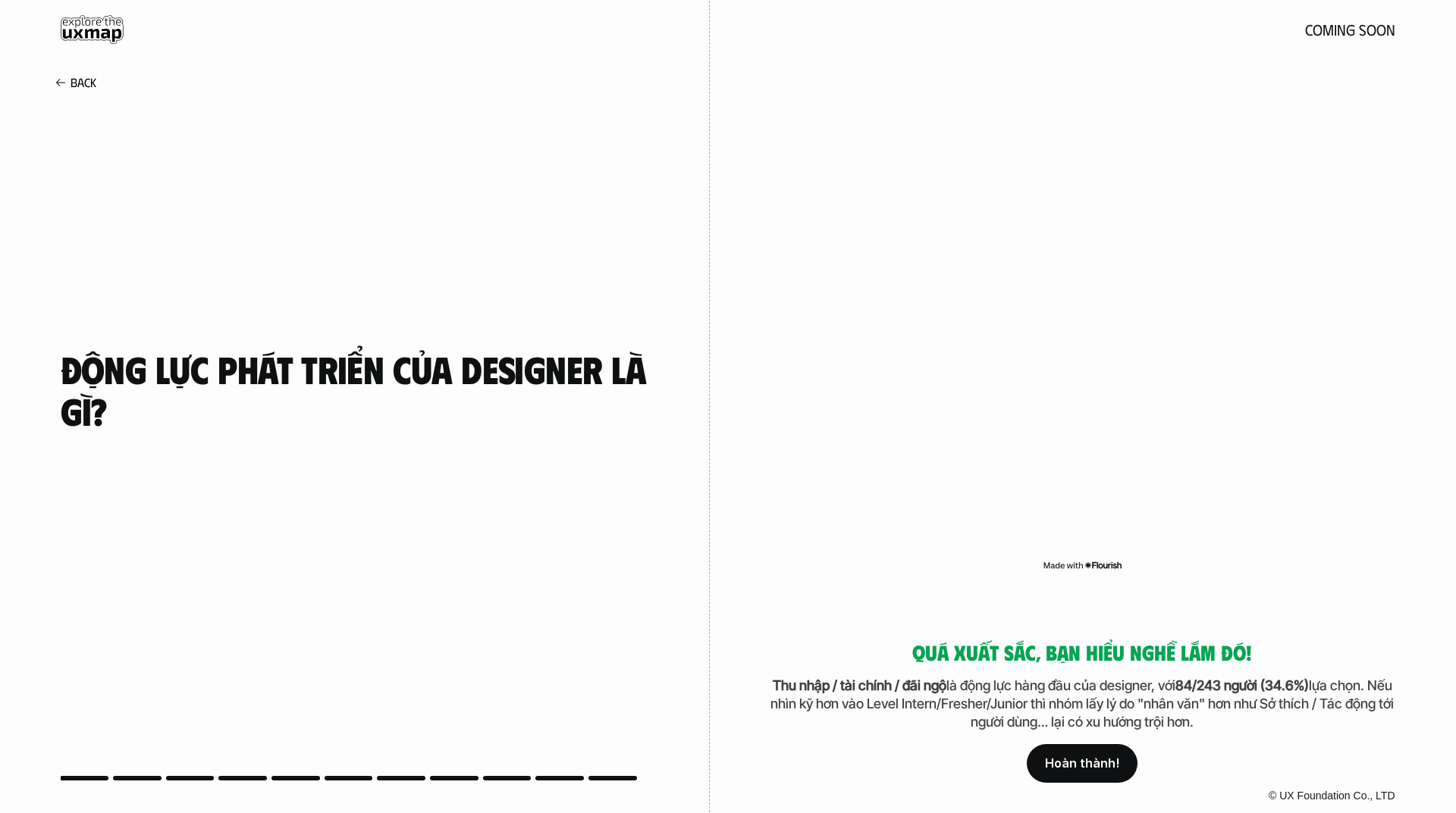
click at [1087, 773] on link "Hoàn thành!" at bounding box center [1082, 763] width 111 height 38
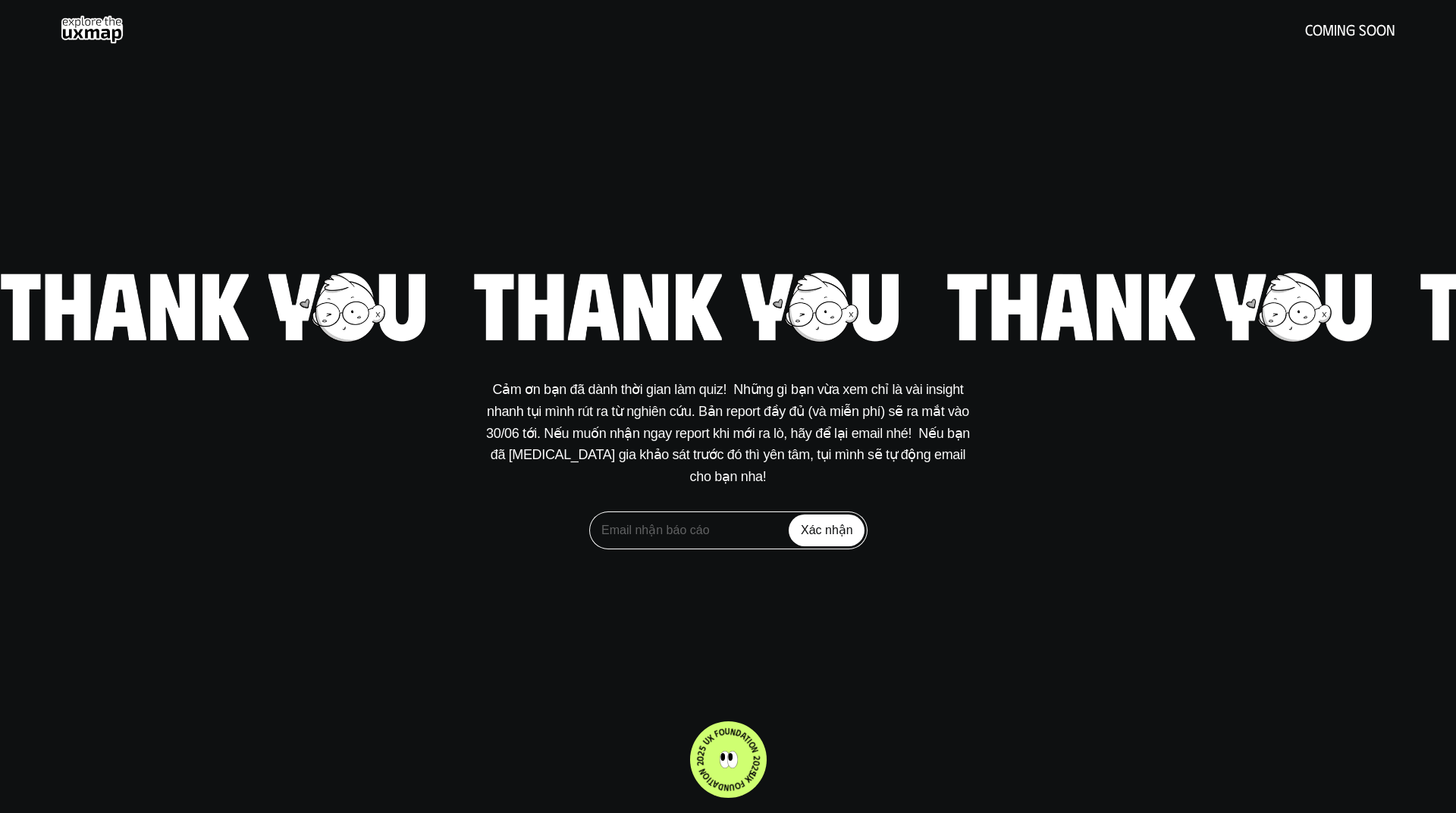
click at [105, 17] on use at bounding box center [92, 29] width 63 height 29
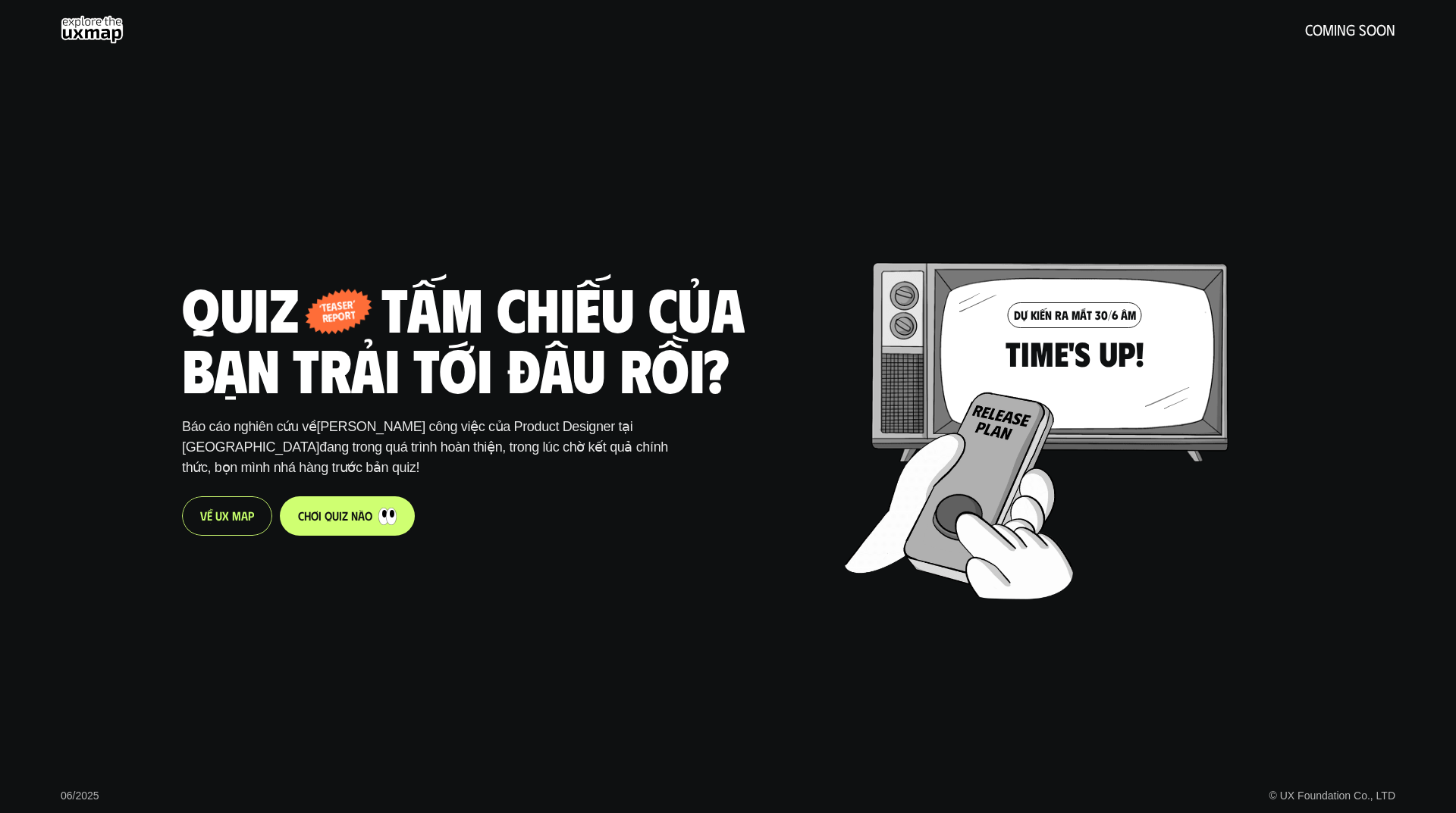
click at [1330, 31] on h5 "coming soon" at bounding box center [1350, 29] width 90 height 17
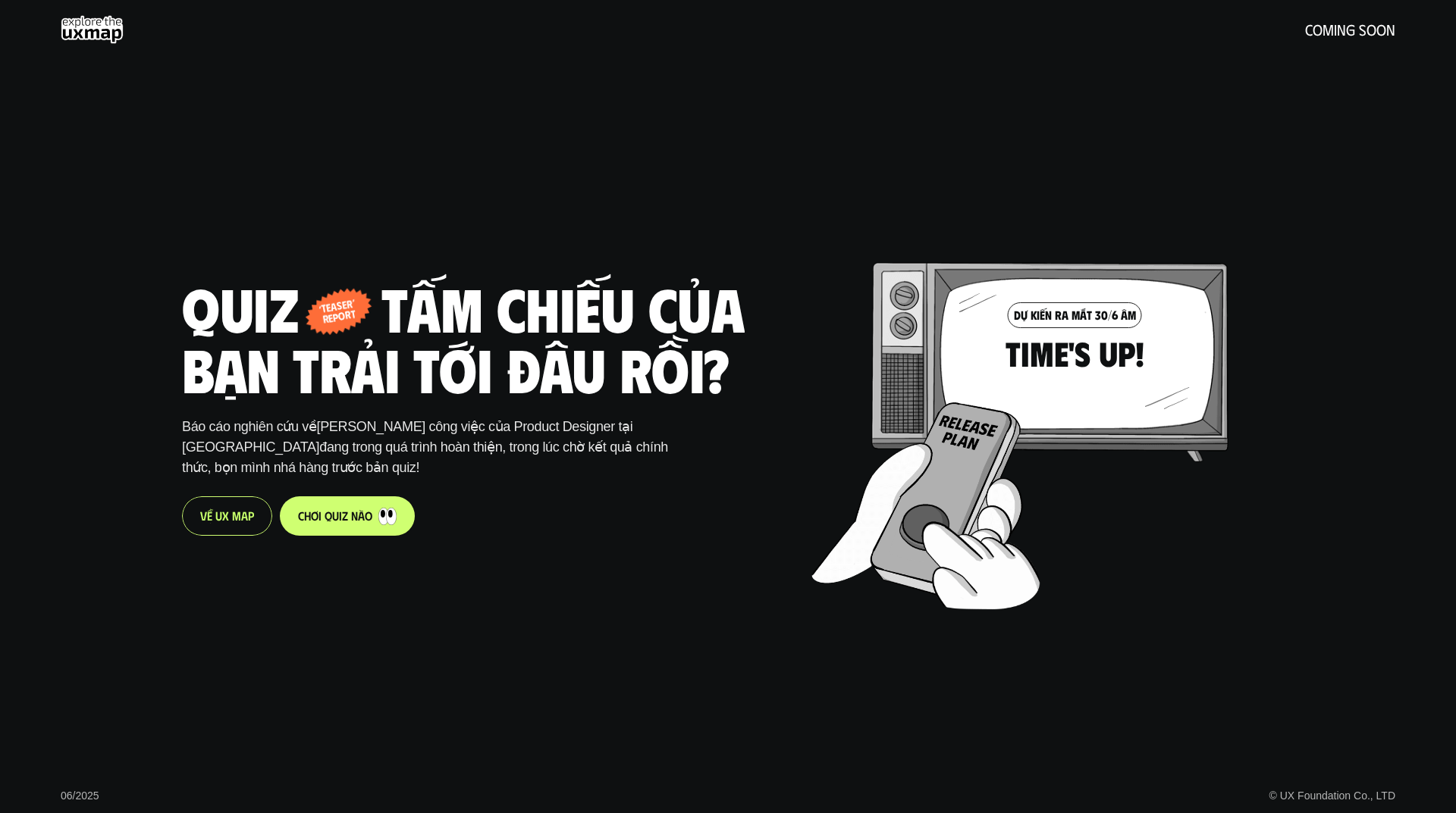
click at [319, 169] on div "Quiz - tấm chiếu của bạn trải tới đâu rồi? ‘teaser’ report Báo cáo nghiên cứu v…" at bounding box center [484, 406] width 602 height 813
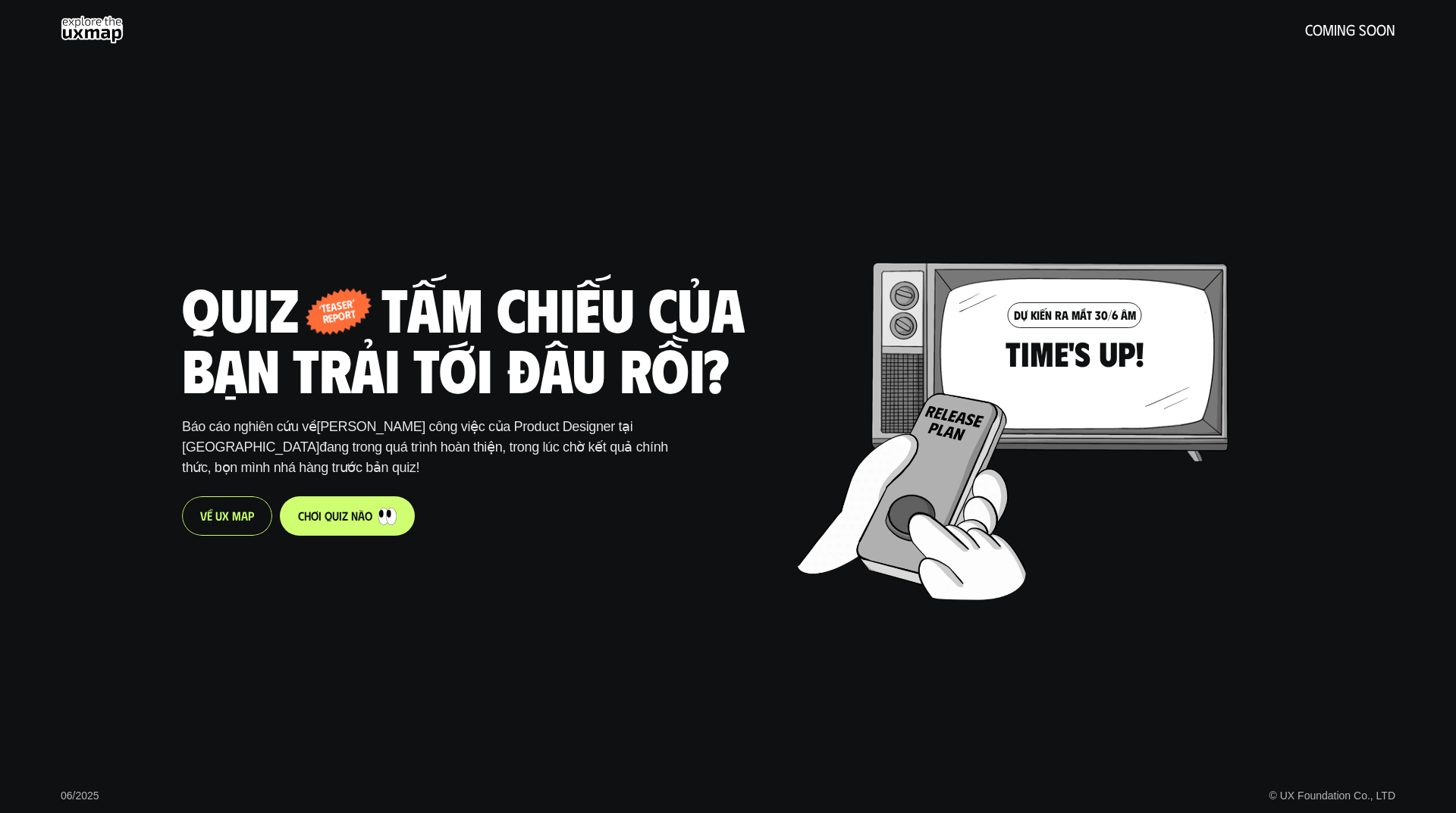
click at [109, 36] on use at bounding box center [92, 29] width 63 height 29
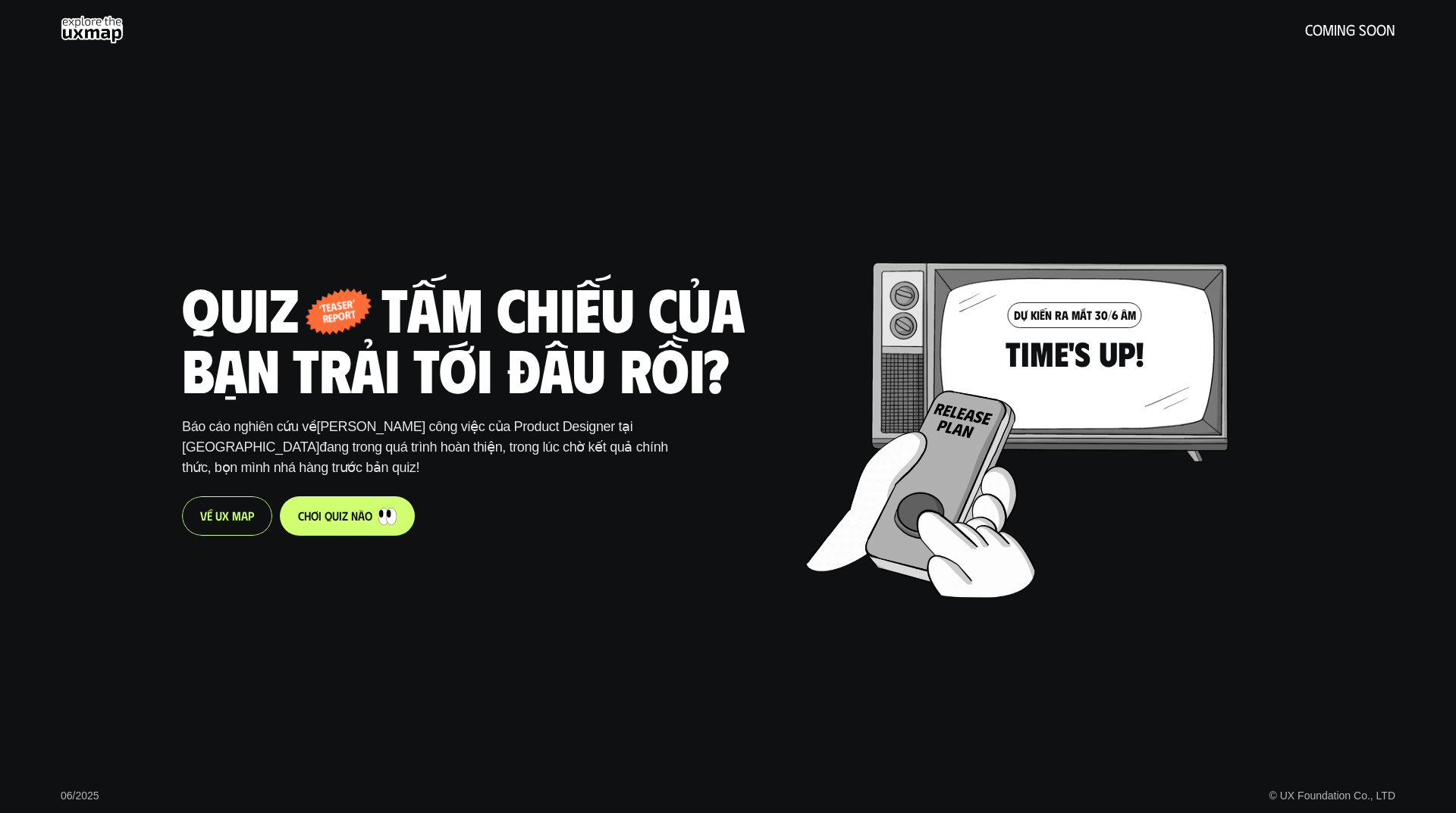
click at [352, 25] on link "coming soon" at bounding box center [728, 29] width 1334 height 29
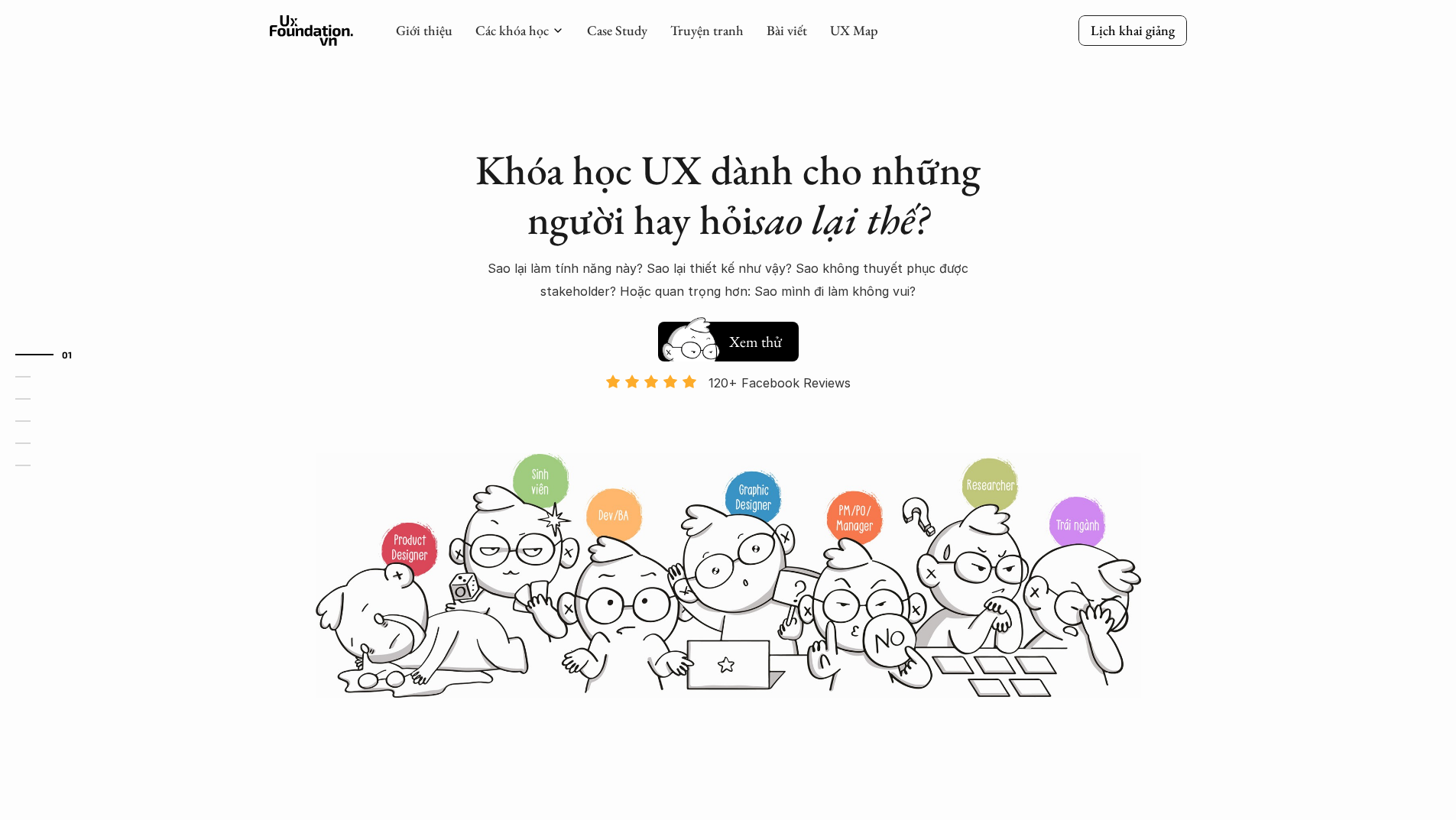
drag, startPoint x: 549, startPoint y: 158, endPoint x: 320, endPoint y: 180, distance: 230.1
click at [320, 180] on div "Khóa học UX dành cho những người hay hỏi sao lại thế? Sao lại làm tính năng này…" at bounding box center [729, 350] width 917 height 699
click at [618, 29] on link "Case Study" at bounding box center [617, 31] width 60 height 18
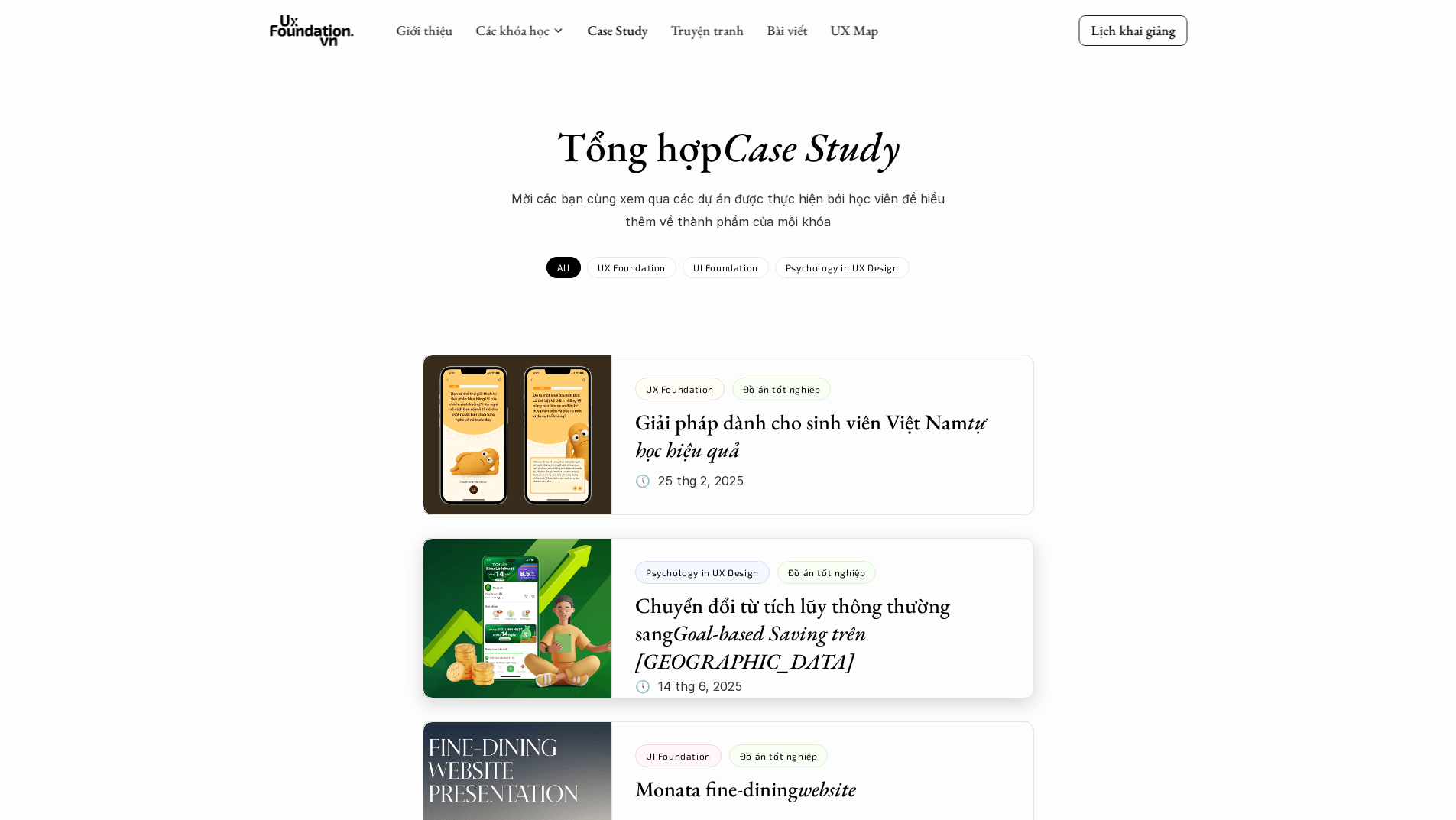
click at [873, 617] on div at bounding box center [728, 618] width 612 height 160
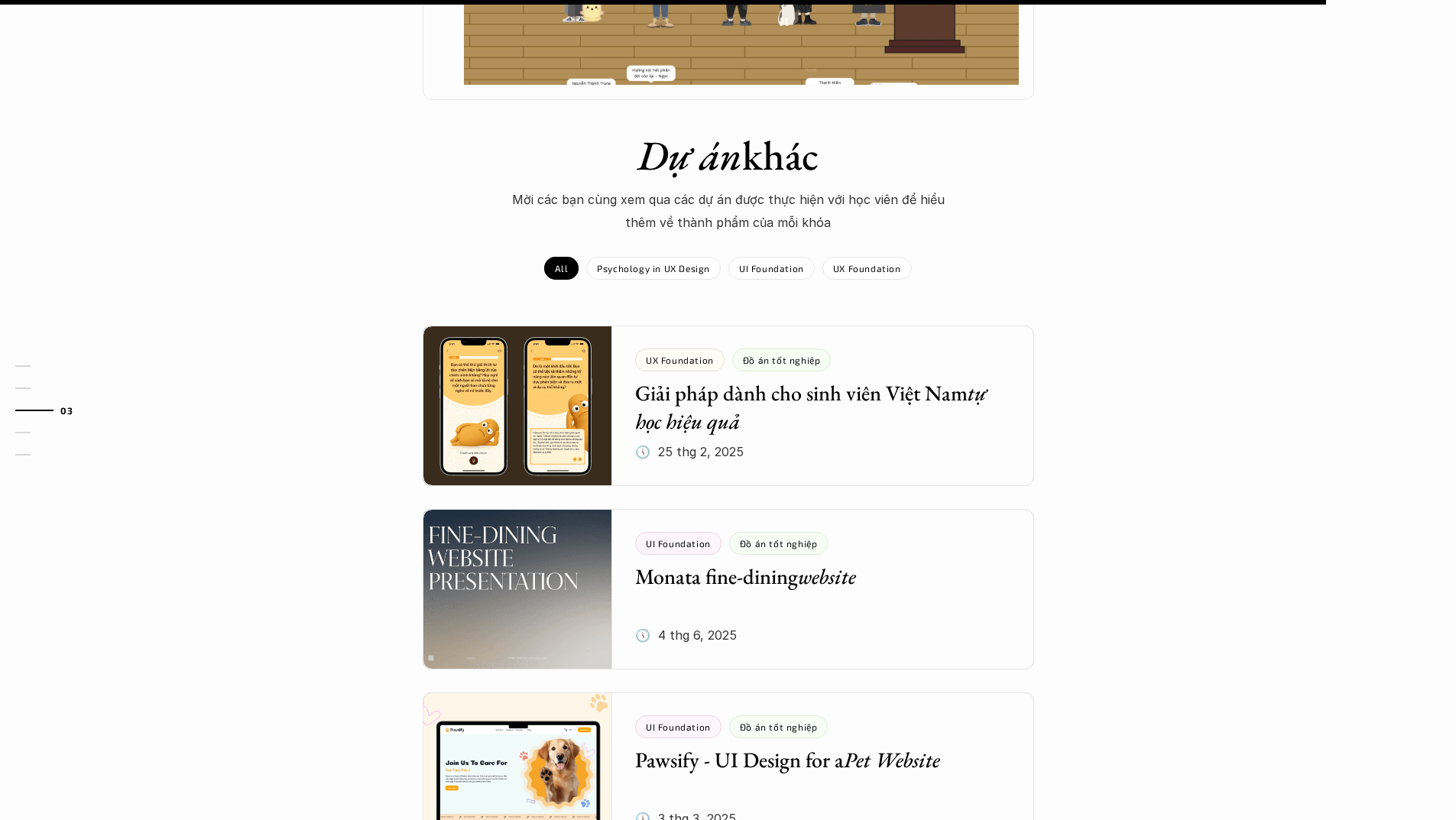
scroll to position [1606, 0]
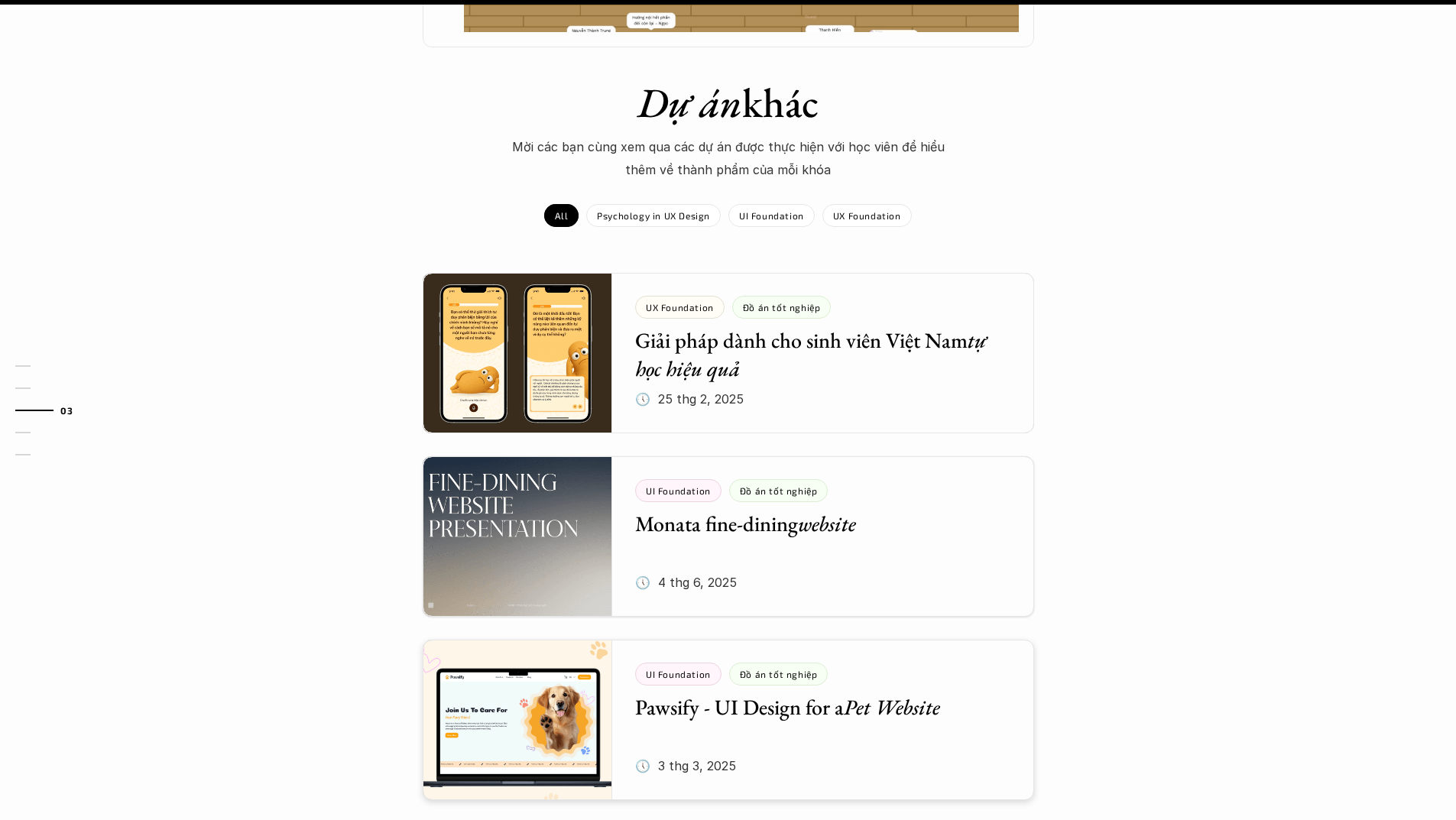
drag, startPoint x: 892, startPoint y: 528, endPoint x: 882, endPoint y: 509, distance: 21.5
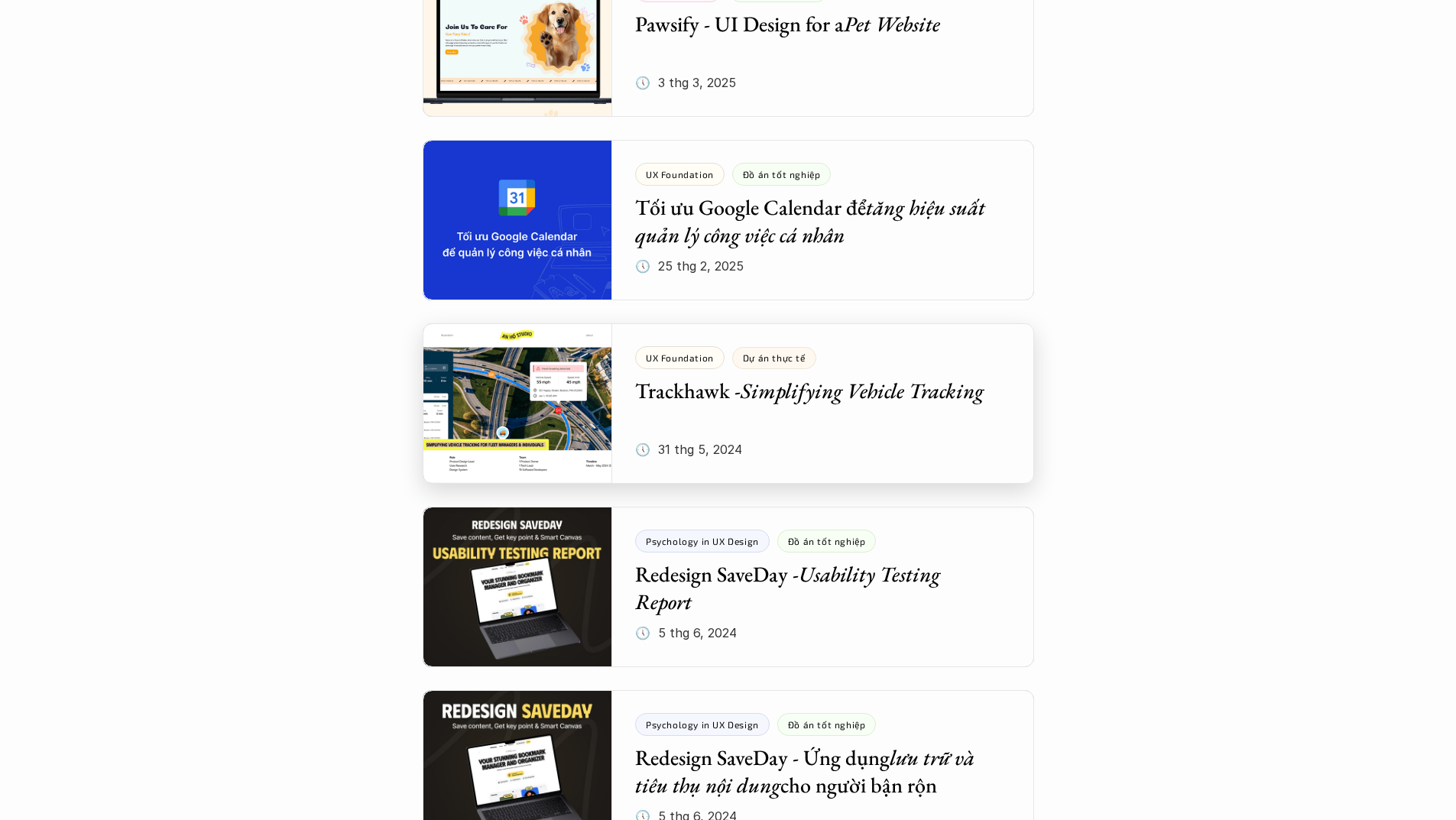
scroll to position [1147, 0]
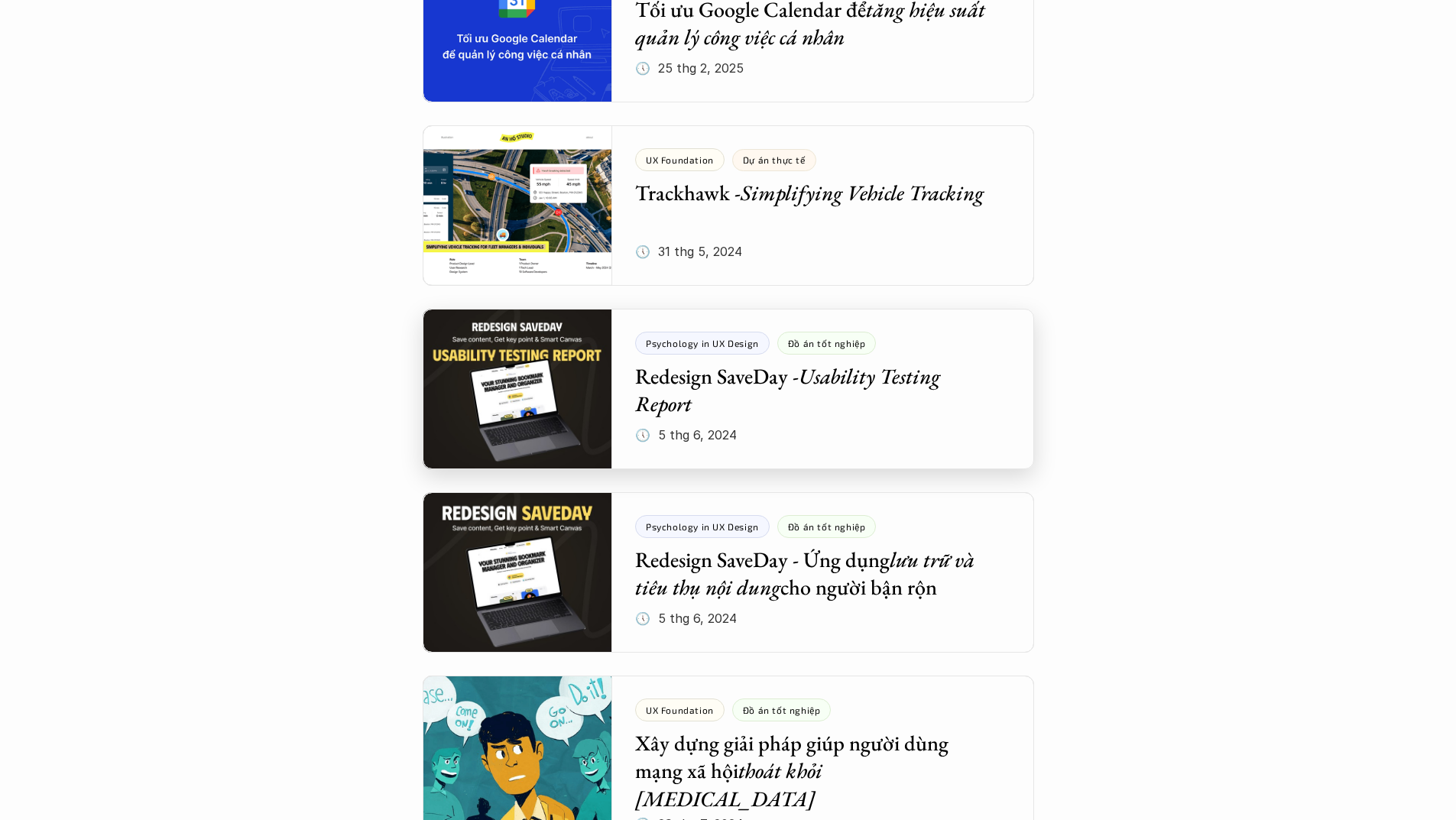
click at [754, 389] on div at bounding box center [728, 389] width 612 height 160
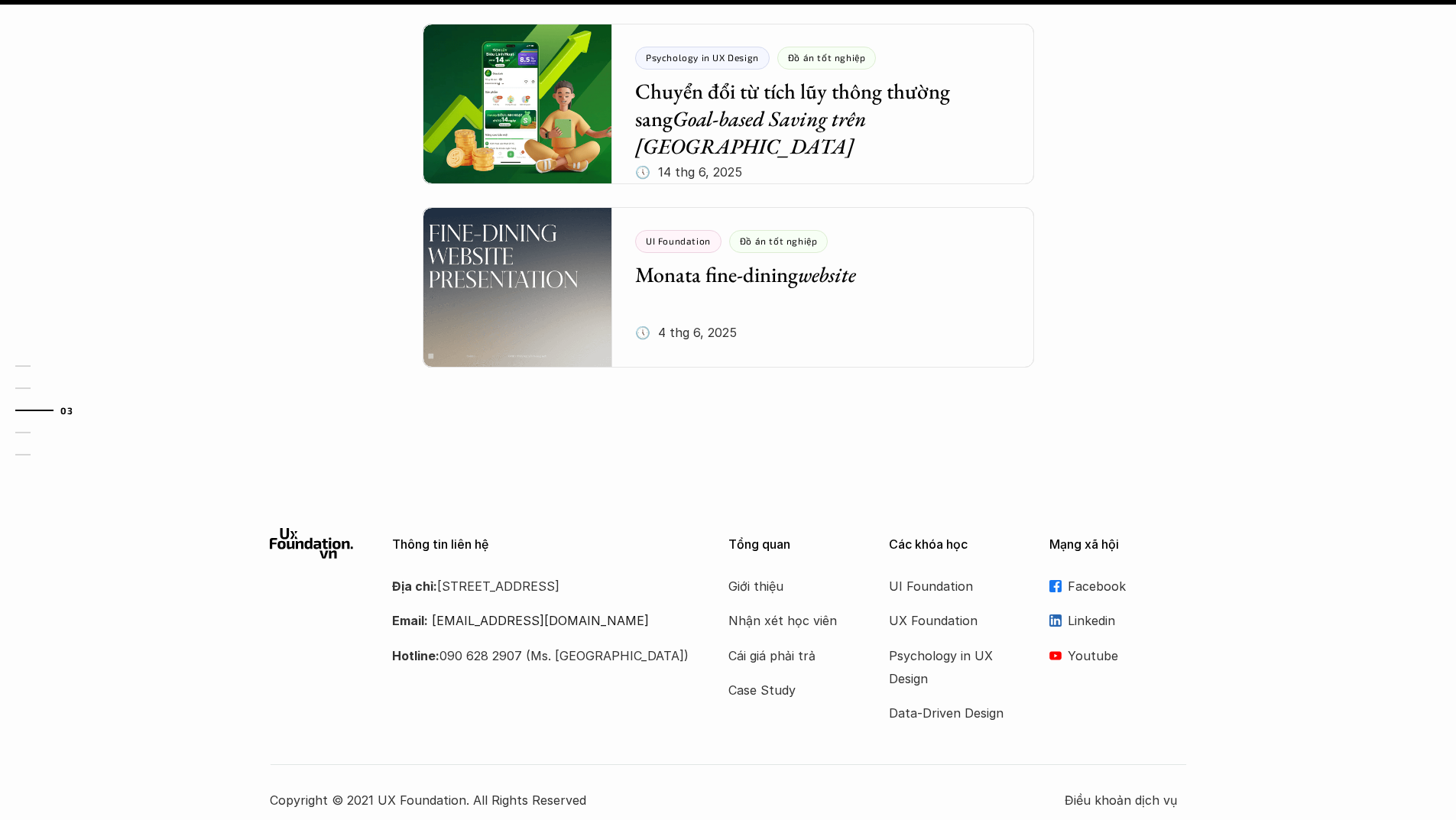
scroll to position [1849, 0]
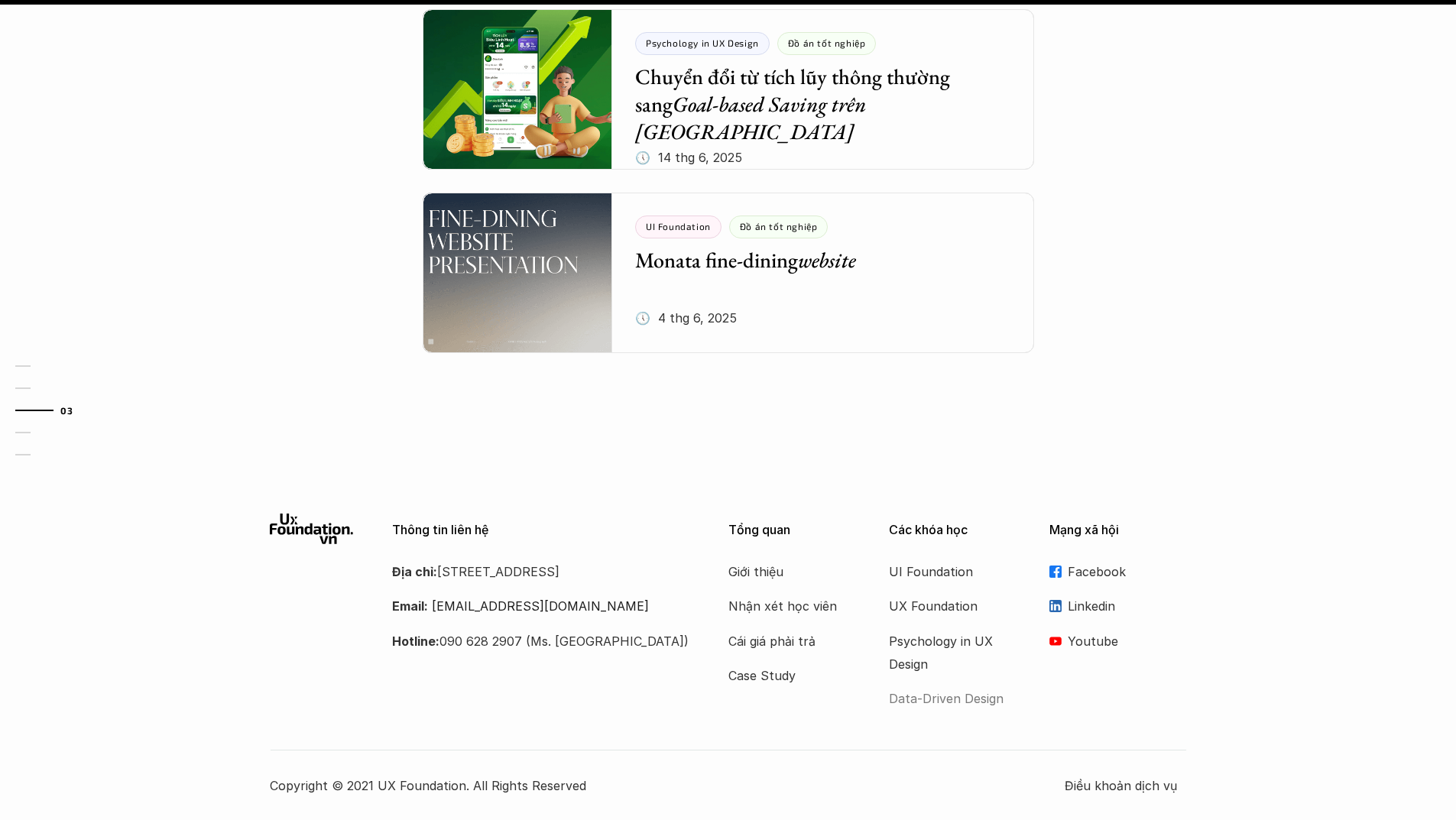
click at [961, 704] on p "Data-Driven Design" at bounding box center [951, 698] width 123 height 23
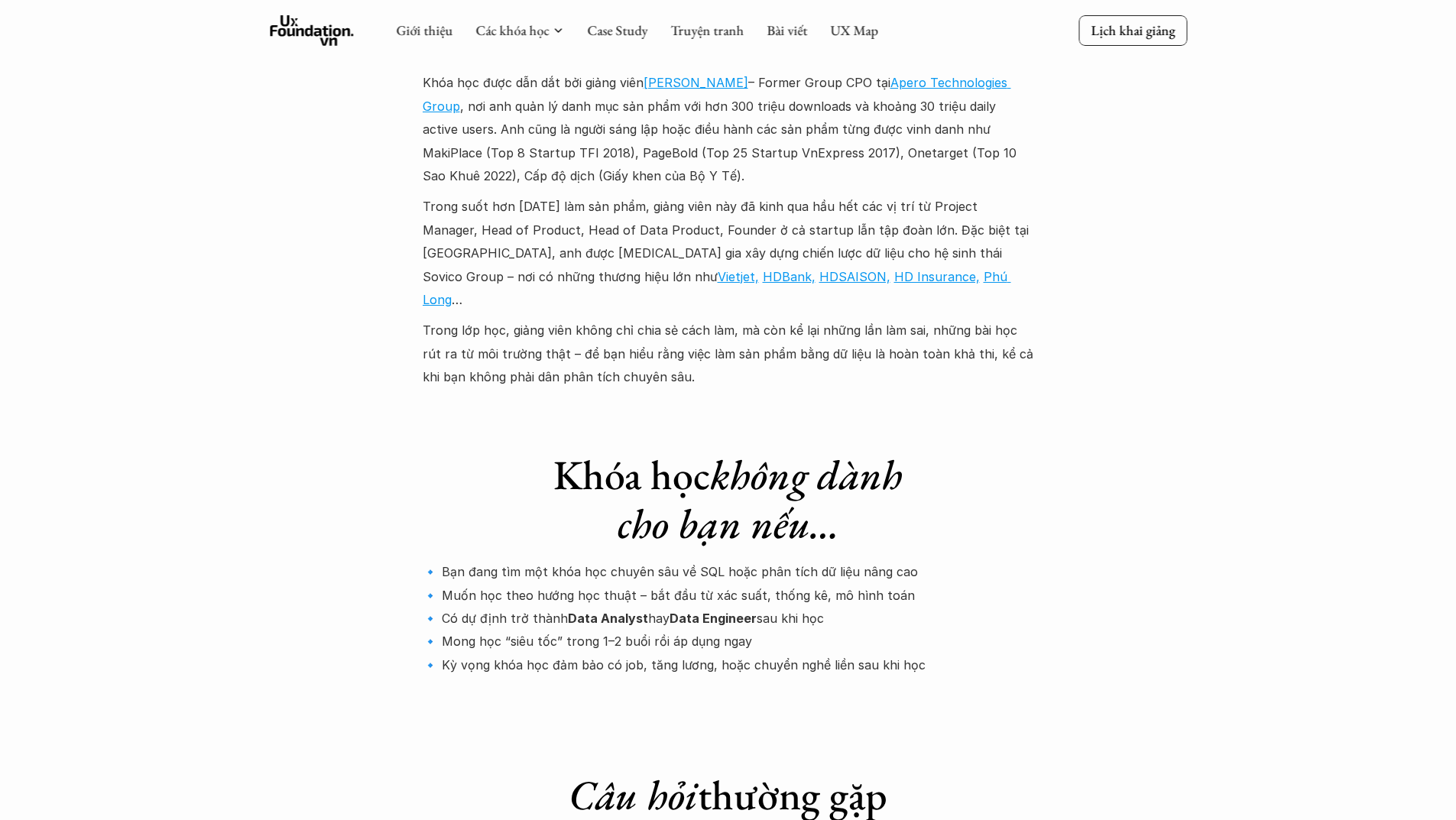
scroll to position [4358, 0]
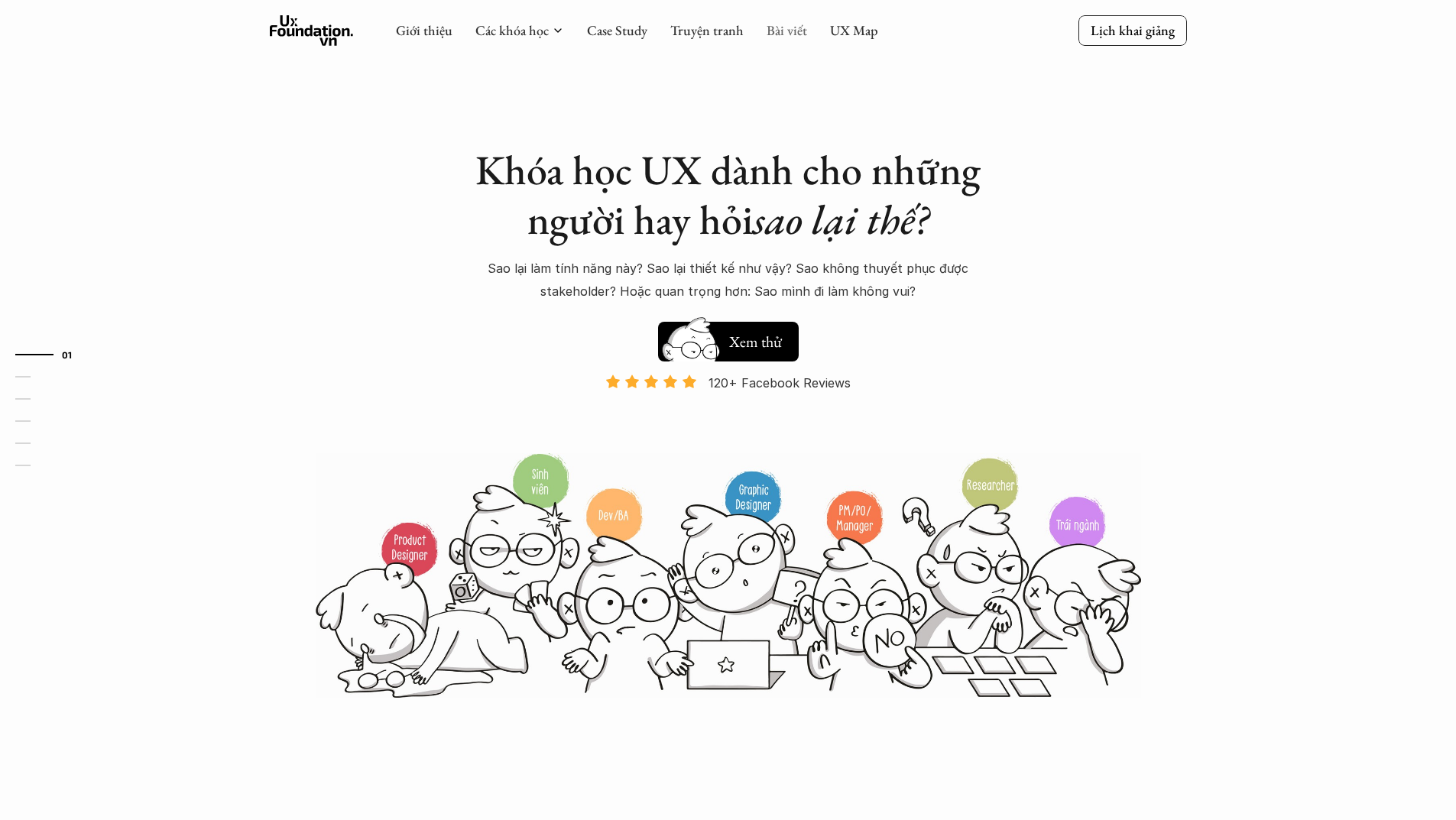
click at [801, 32] on link "Bài viết" at bounding box center [787, 31] width 41 height 18
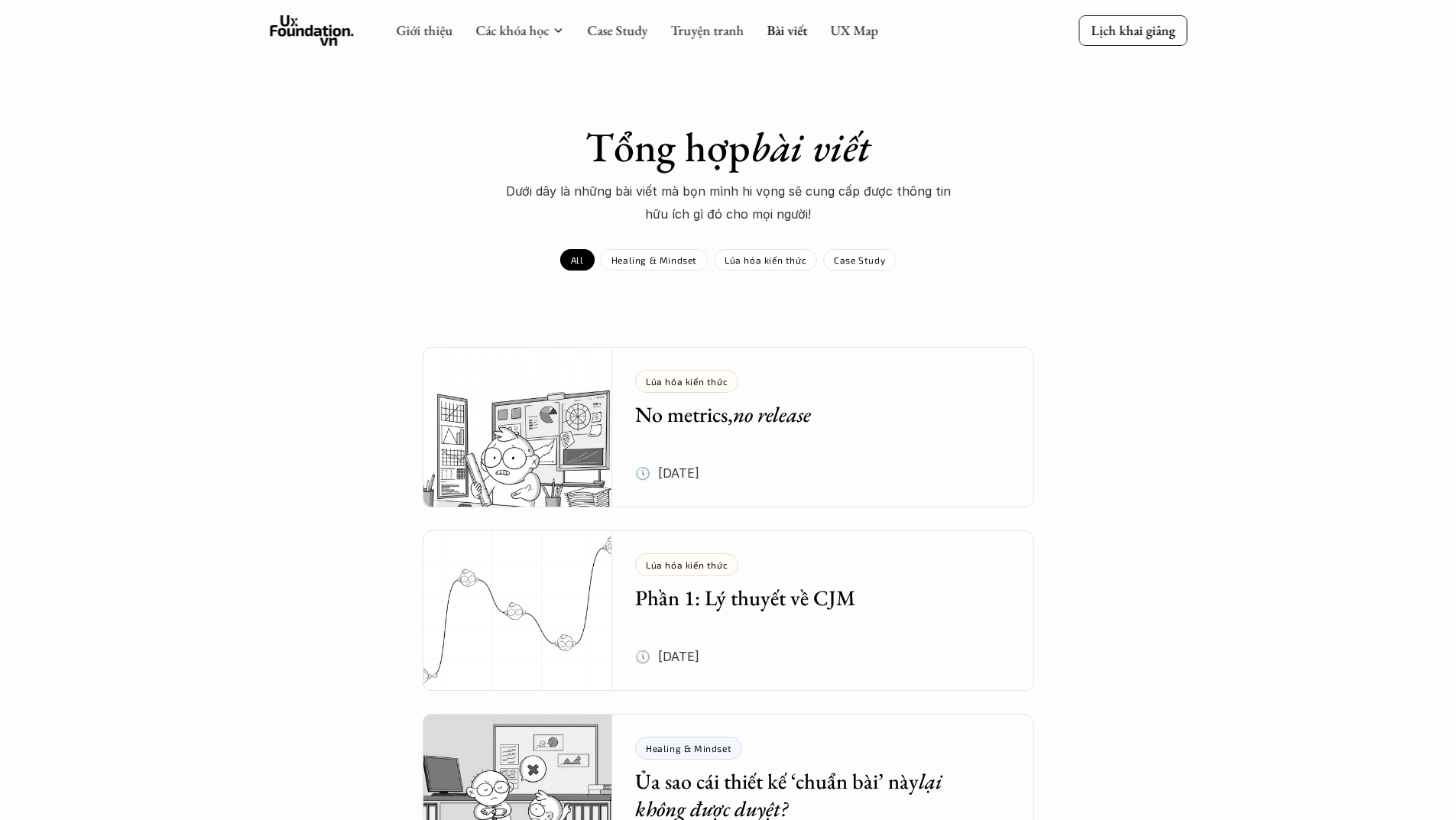
click at [829, 432] on div "Lúa hóa kiến thức No metrics, no release 🕔 28 thg 7, 2025" at bounding box center [834, 427] width 399 height 160
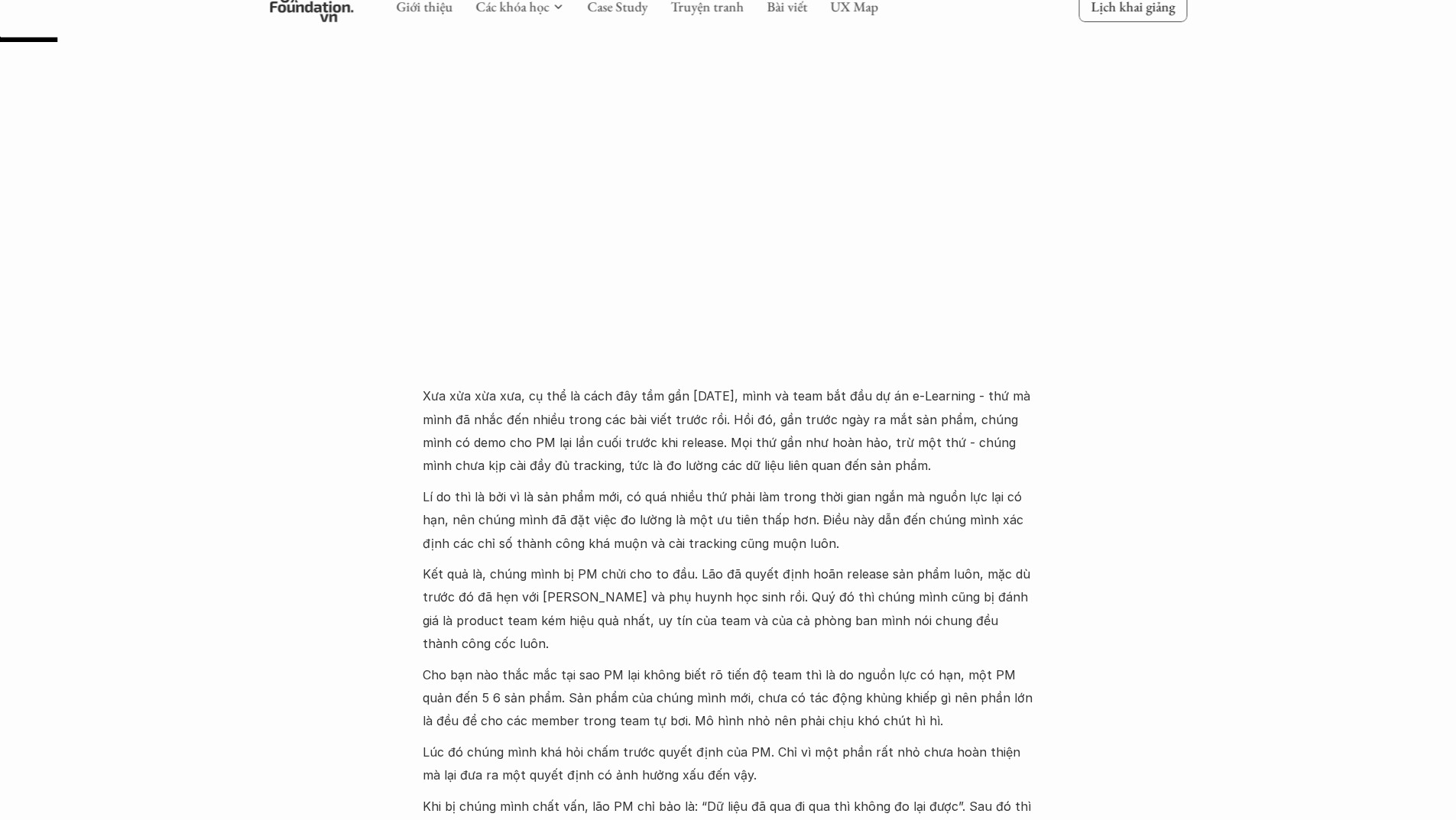
scroll to position [459, 0]
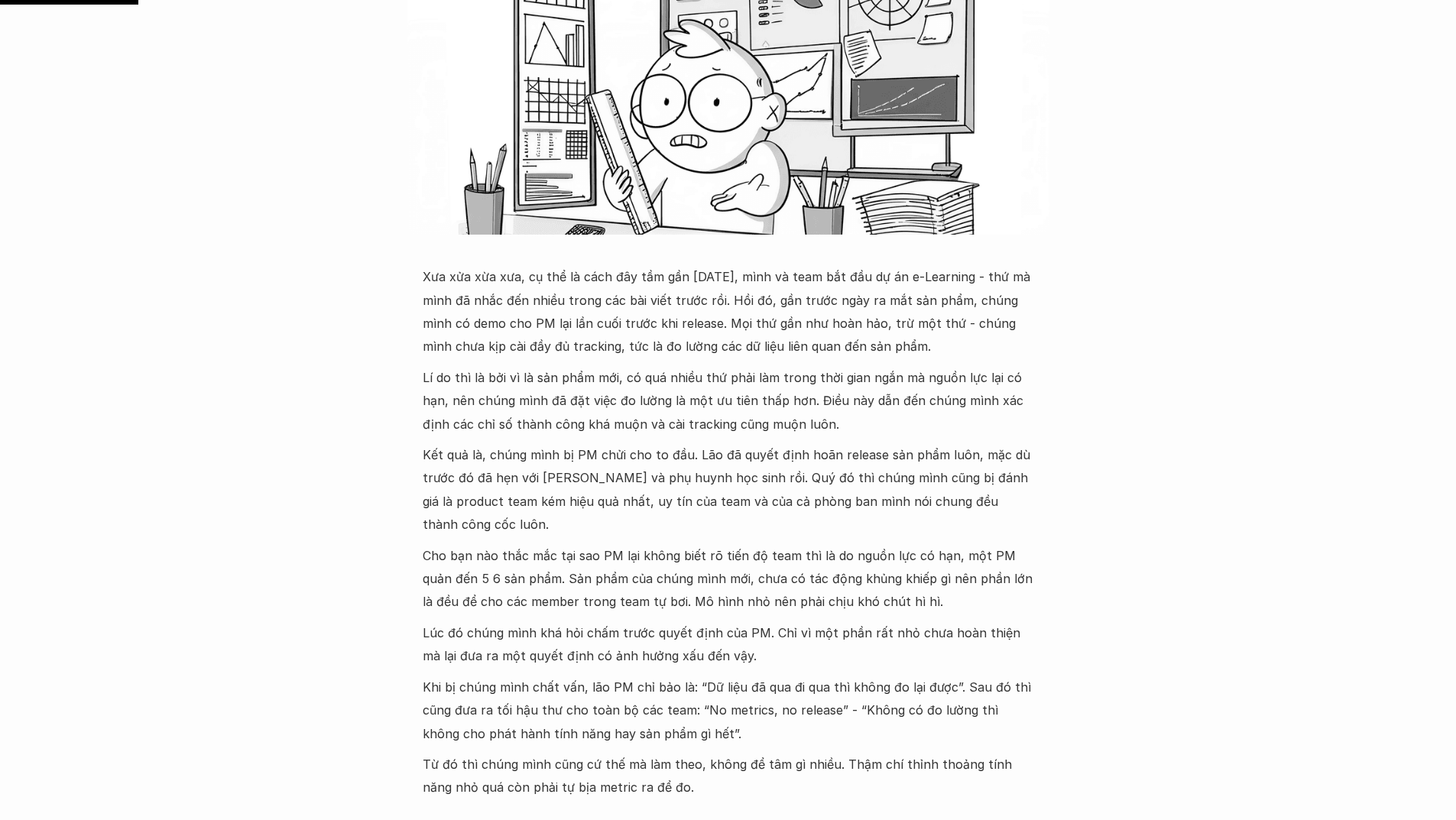
drag, startPoint x: 851, startPoint y: 415, endPoint x: 1132, endPoint y: 299, distance: 304.0
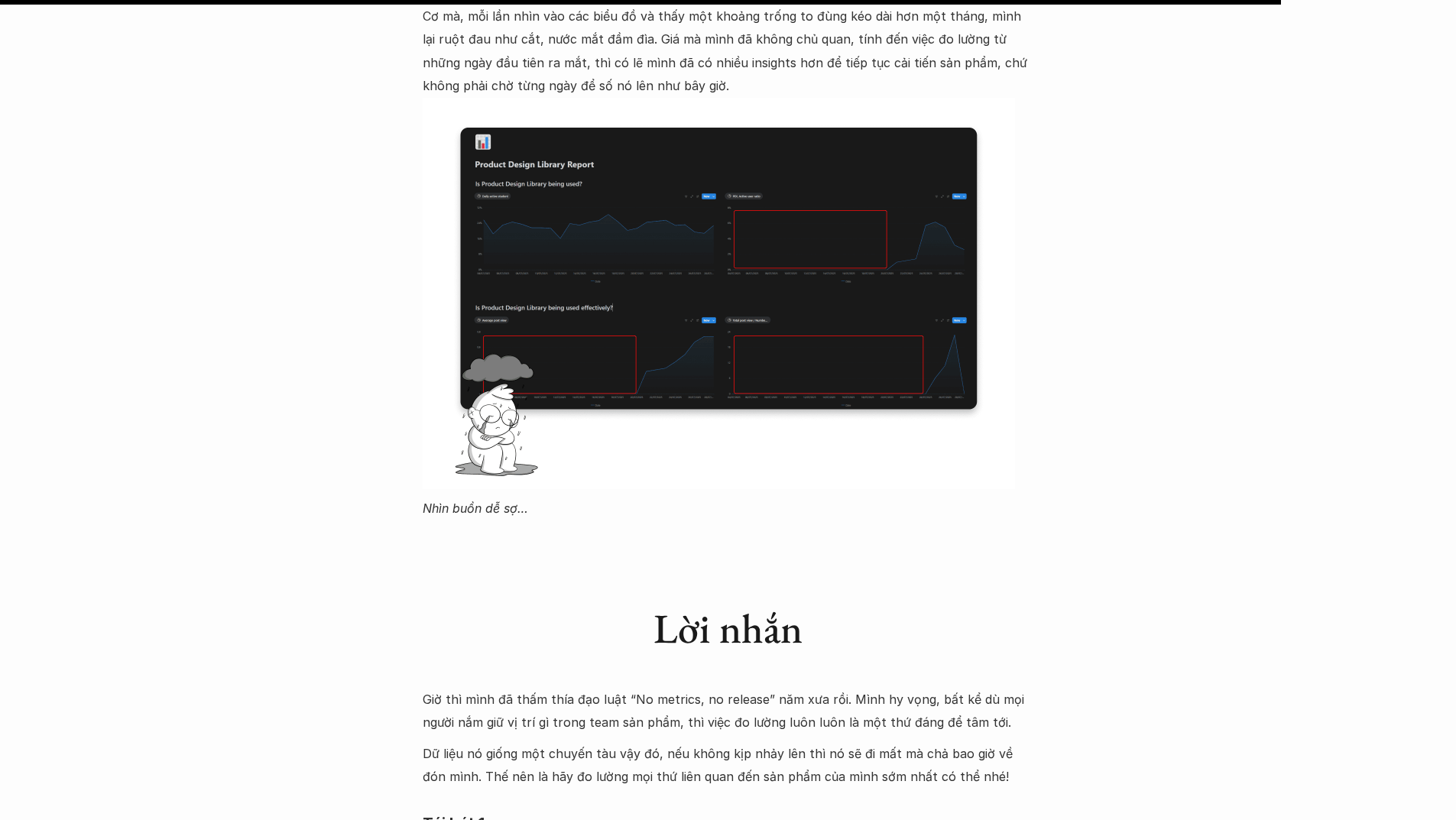
scroll to position [4281, 0]
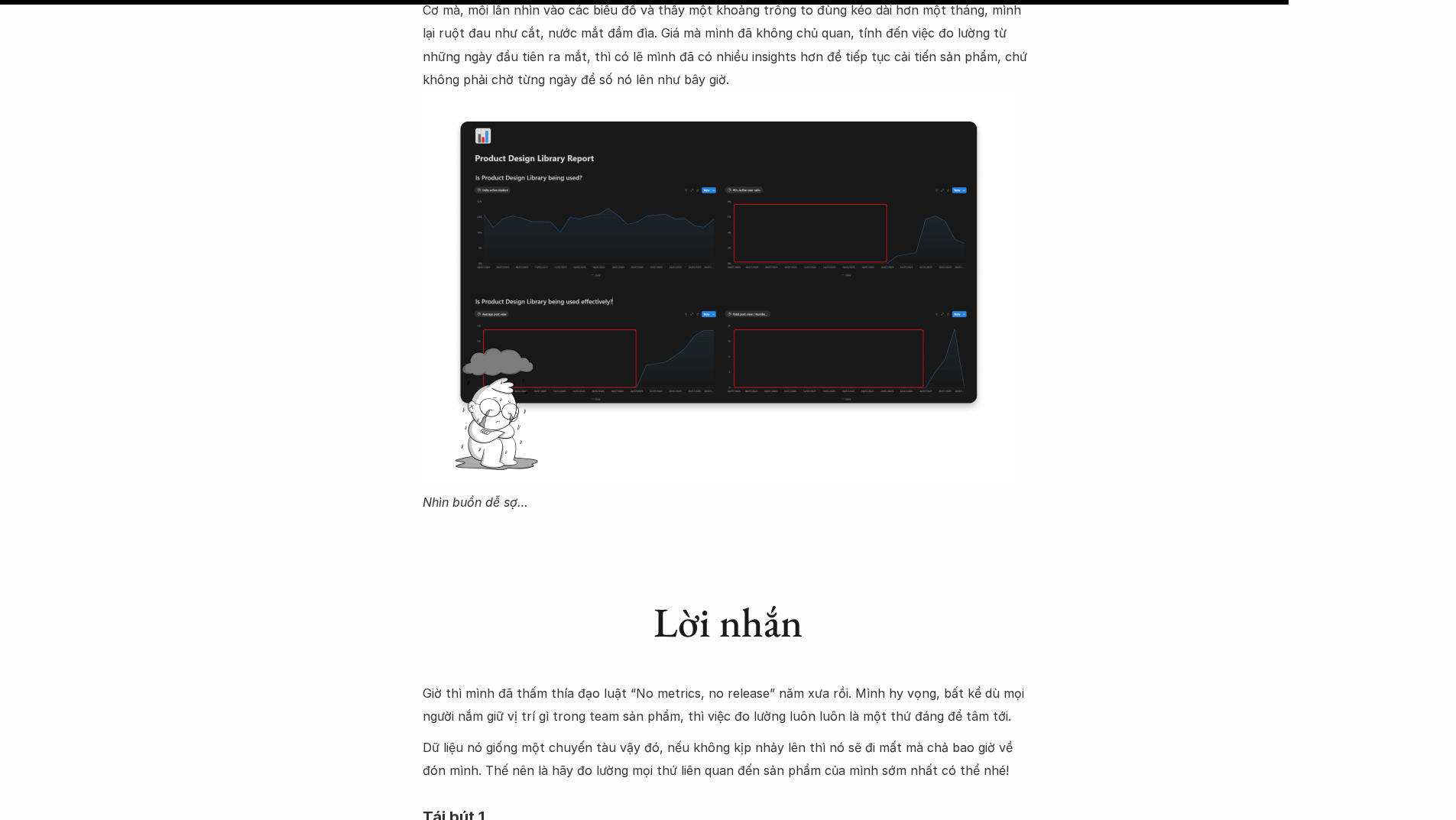
click at [681, 313] on img at bounding box center [719, 287] width 593 height 391
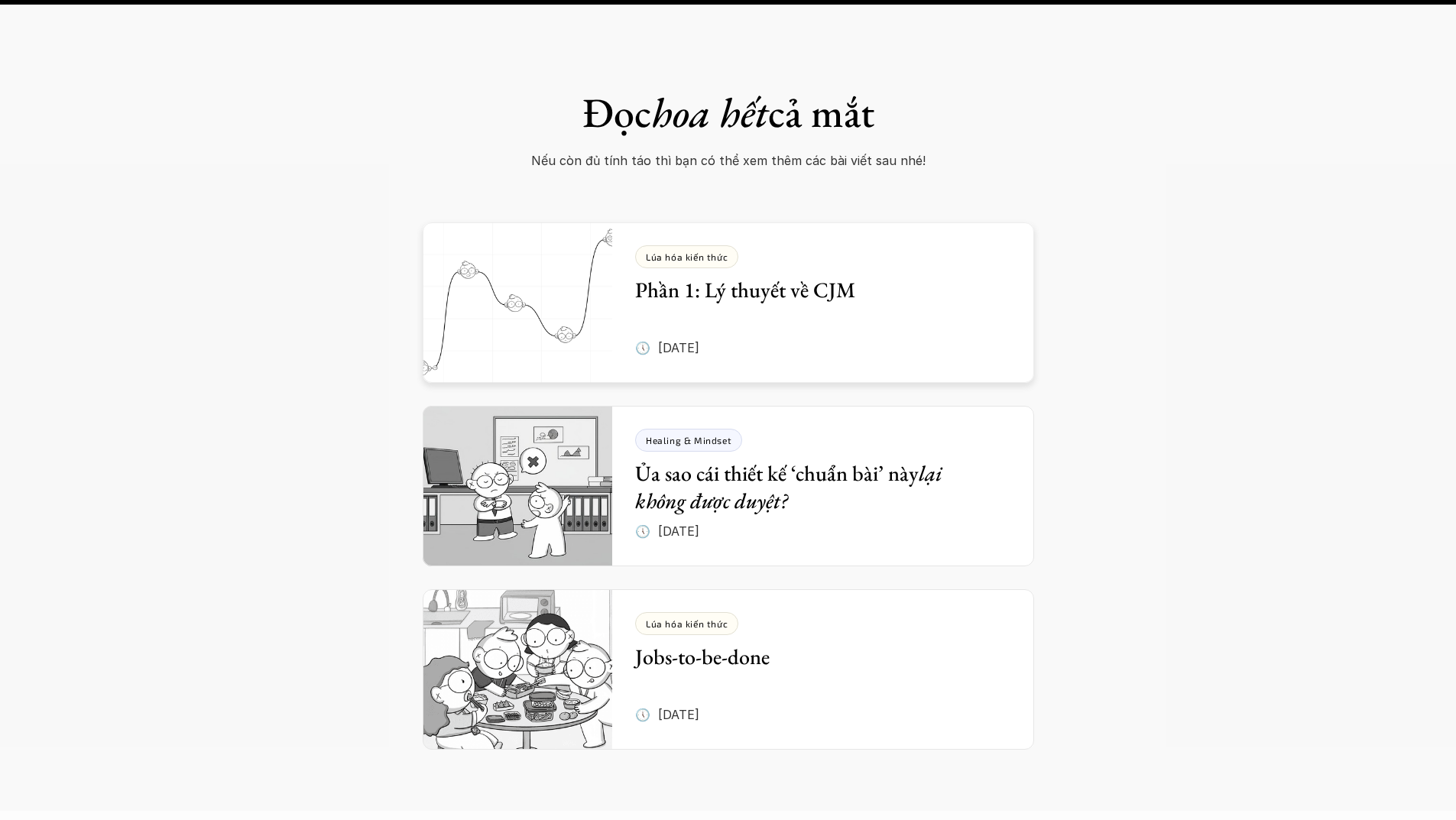
scroll to position [5887, 0]
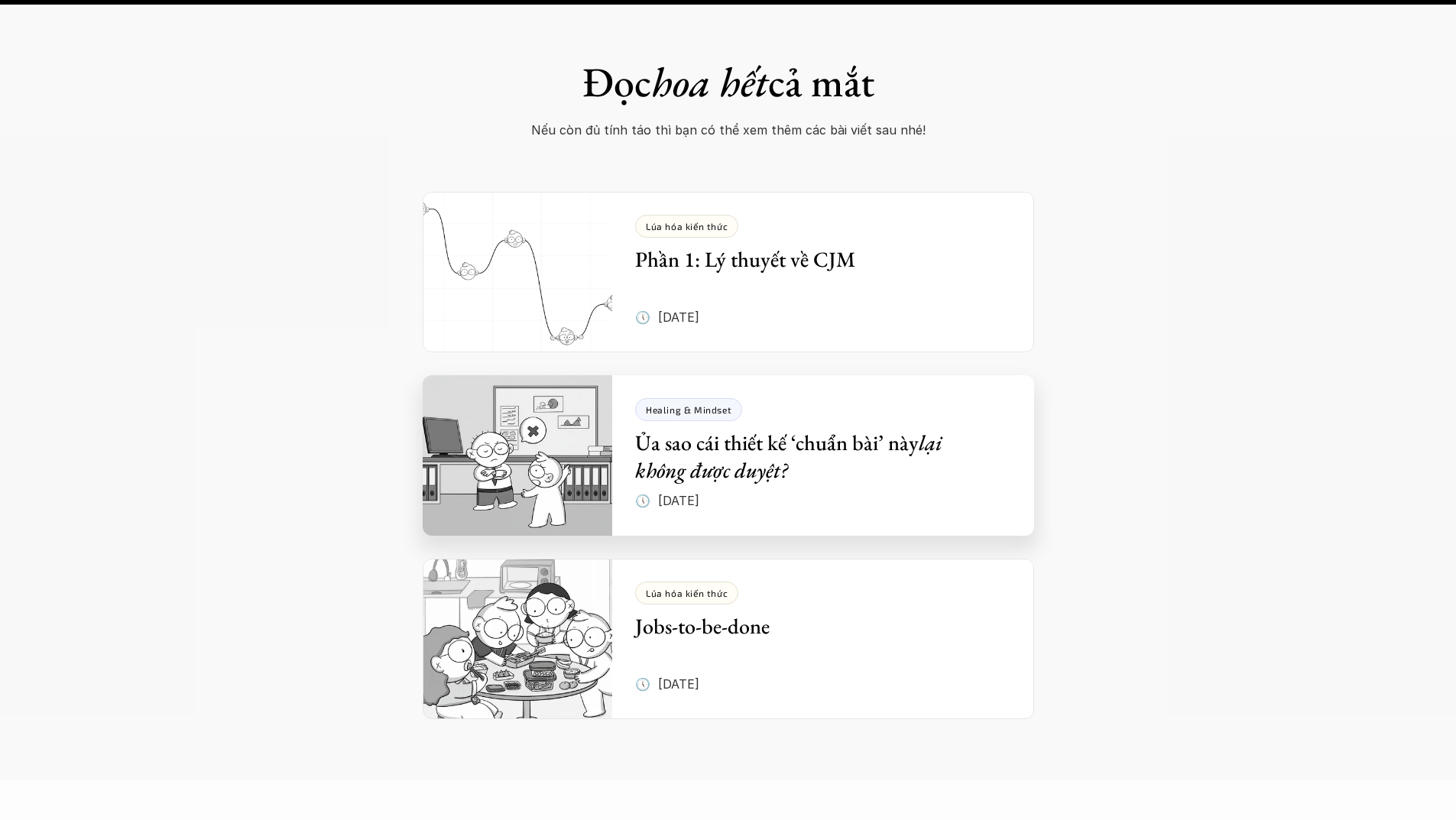
click at [790, 429] on h5 "Ủa sao cái thiết kế ‘chuẩn bài’ này lại không được duyệt?" at bounding box center [812, 457] width 353 height 56
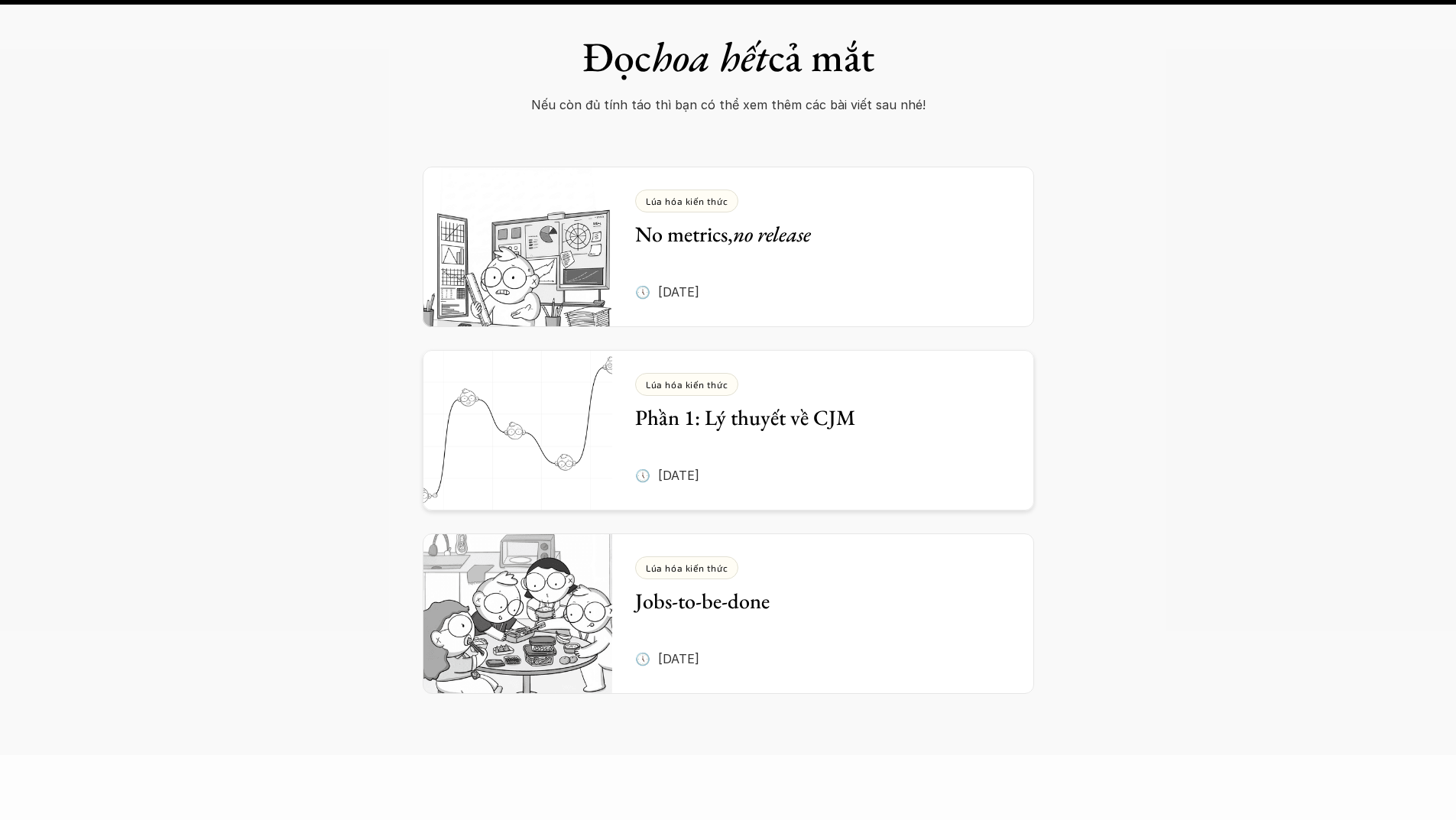
scroll to position [3212, 0]
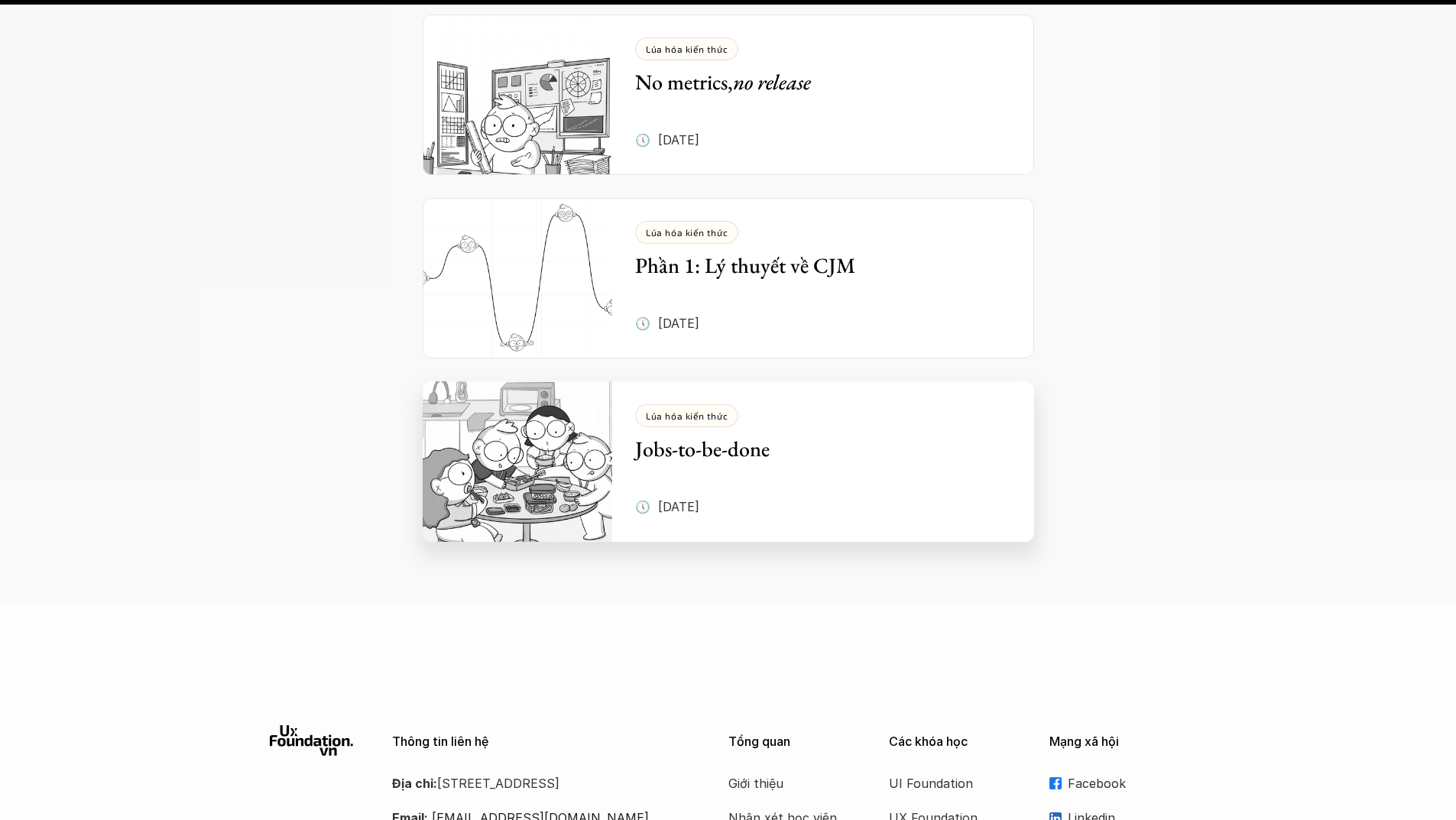
click at [956, 405] on div "Lúa hóa kiến thức Jobs-to-be-done" at bounding box center [812, 433] width 353 height 58
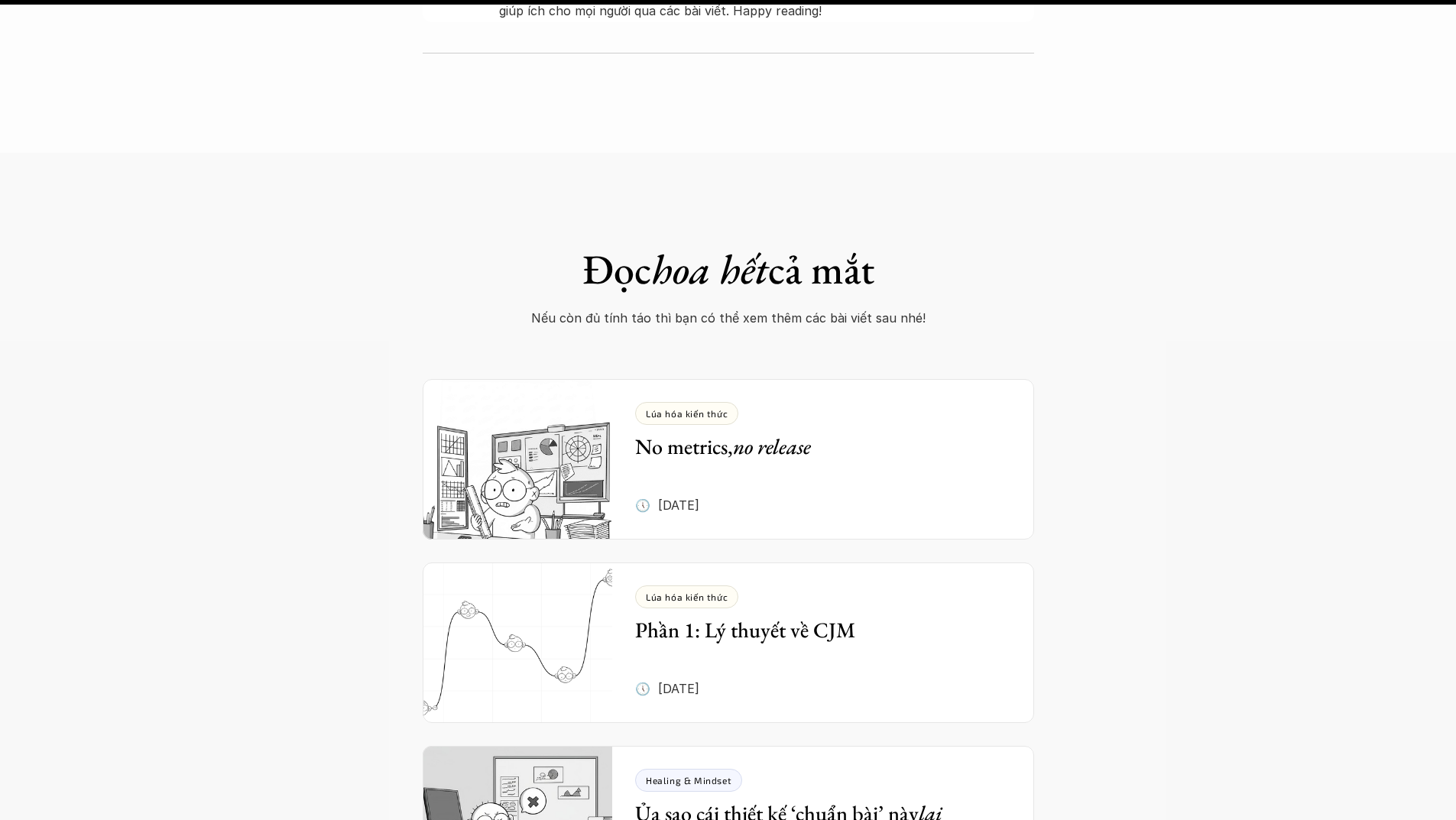
scroll to position [5735, 0]
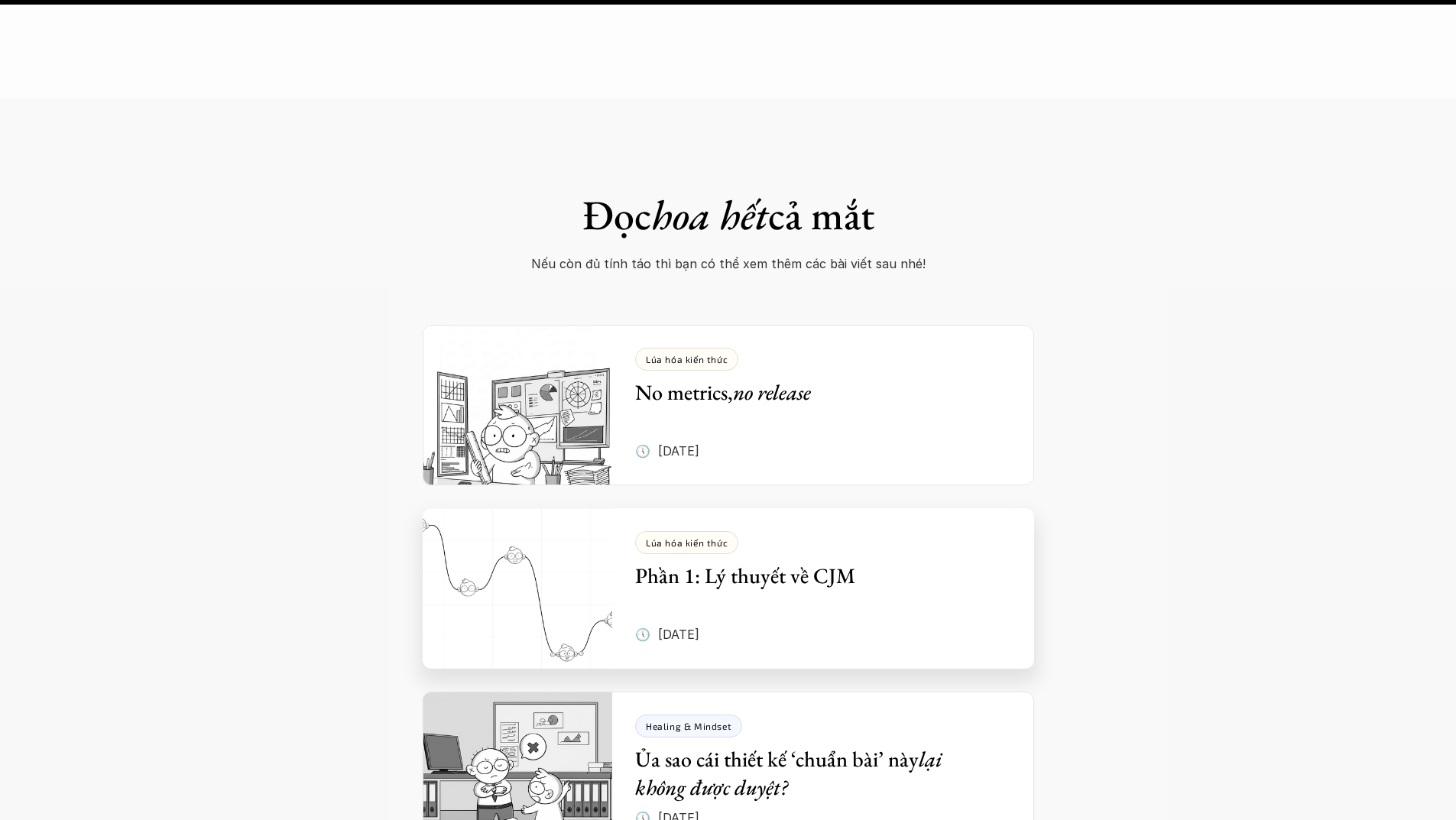
click at [860, 558] on div "Lúa hóa kiến thức Phần 1: Lý thuyết về CJM 🕔 5 thg 6, 2025" at bounding box center [834, 588] width 399 height 160
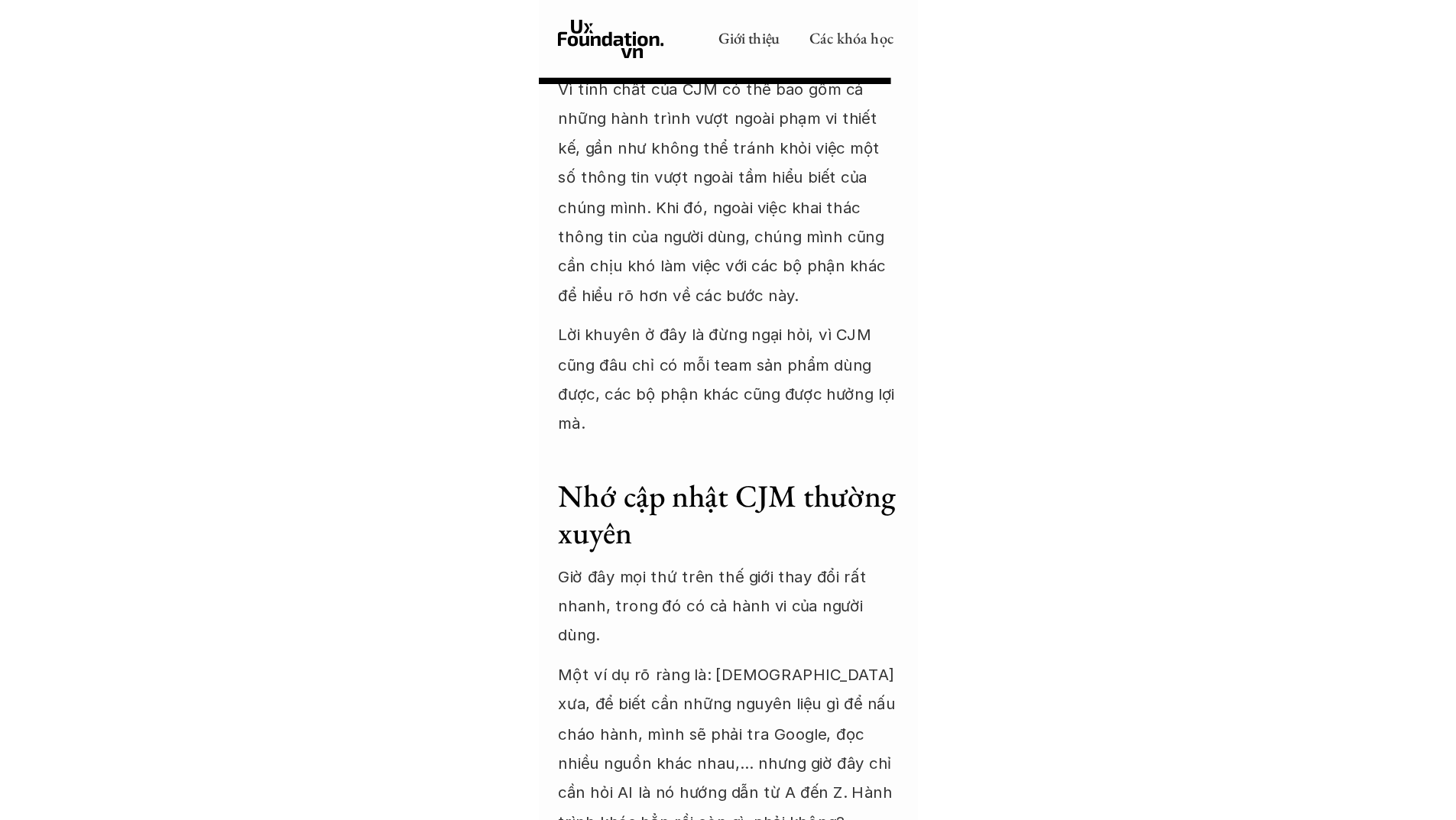
scroll to position [10704, 0]
